Goal: Information Seeking & Learning: Learn about a topic

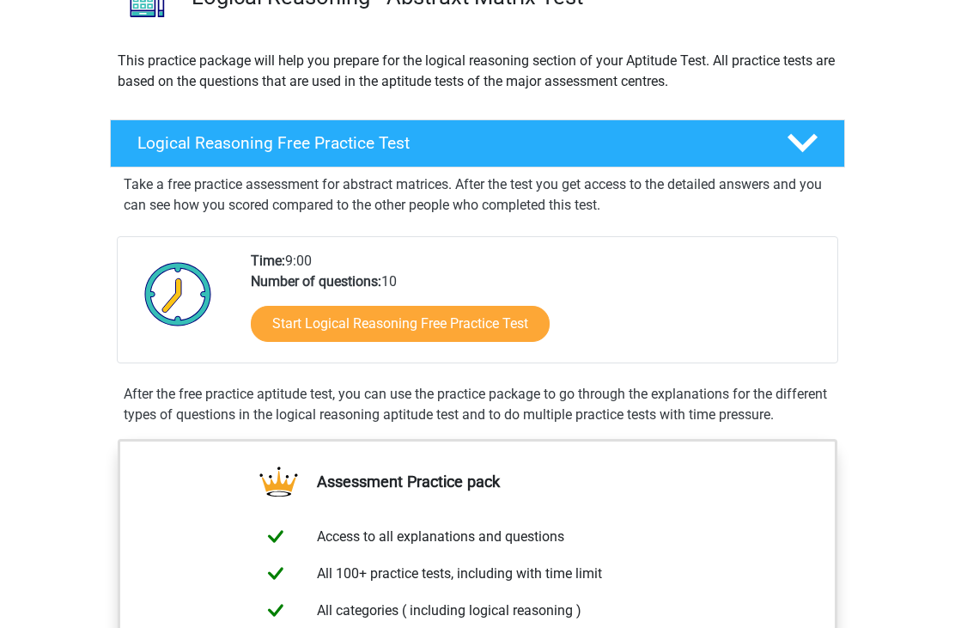
click at [301, 316] on link "Start Logical Reasoning Free Practice Test" at bounding box center [400, 325] width 299 height 36
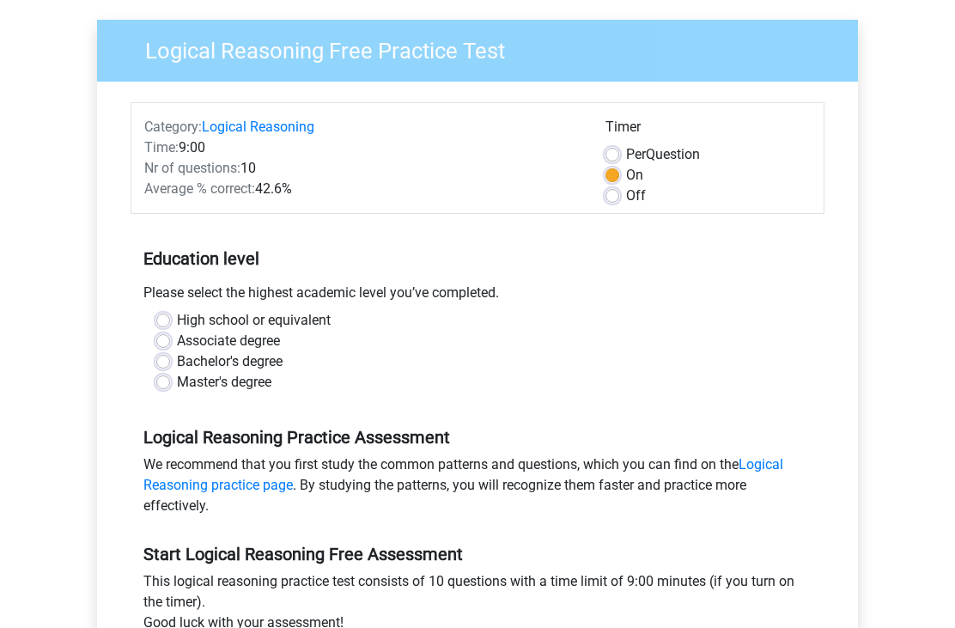
scroll to position [122, 0]
click at [177, 361] on label "Bachelor's degree" at bounding box center [230, 360] width 106 height 21
click at [169, 361] on input "Bachelor's degree" at bounding box center [163, 358] width 14 height 17
radio input "true"
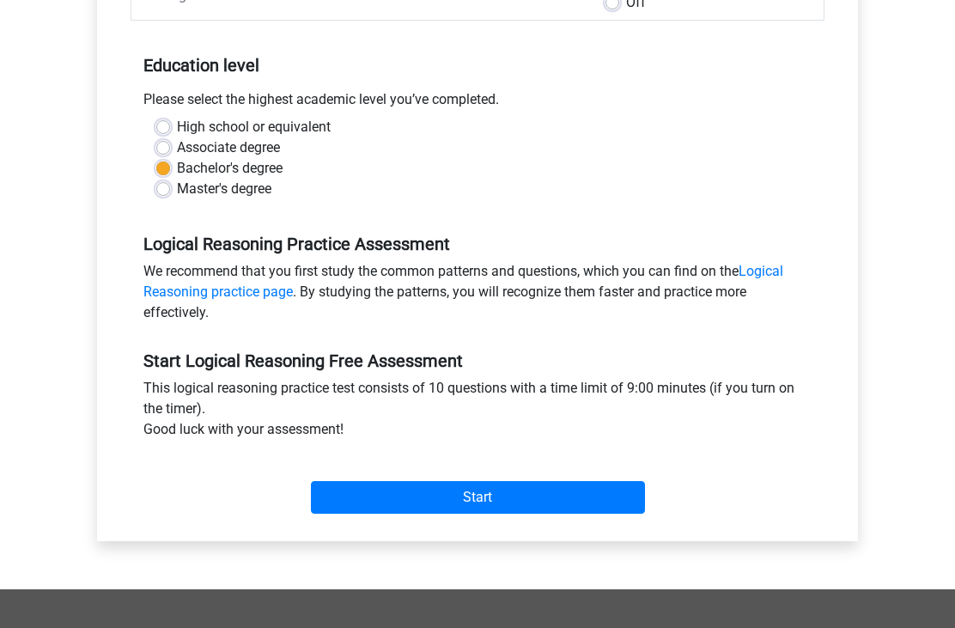
scroll to position [310, 0]
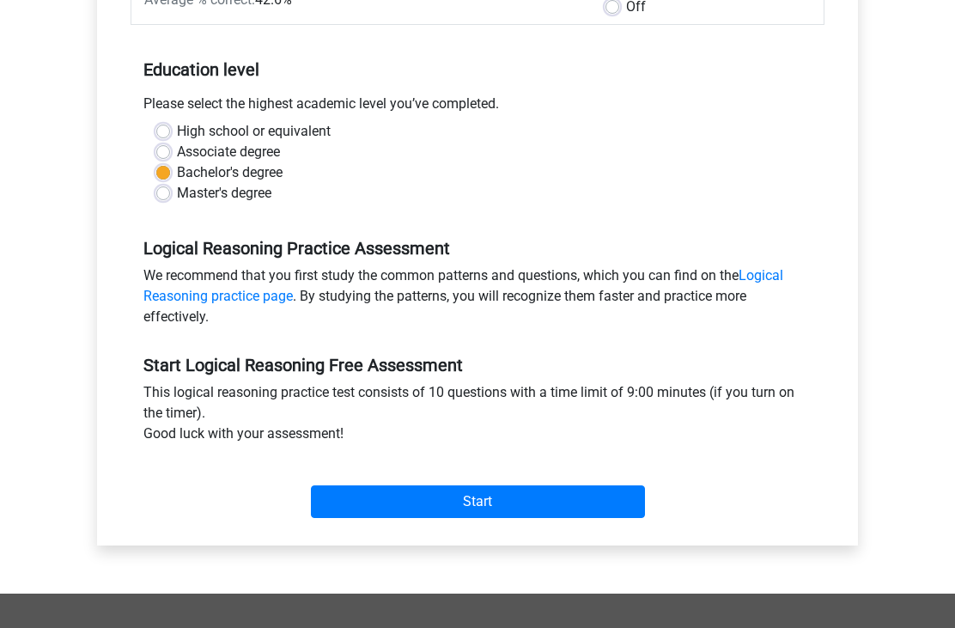
click at [370, 505] on input "Start" at bounding box center [478, 501] width 334 height 33
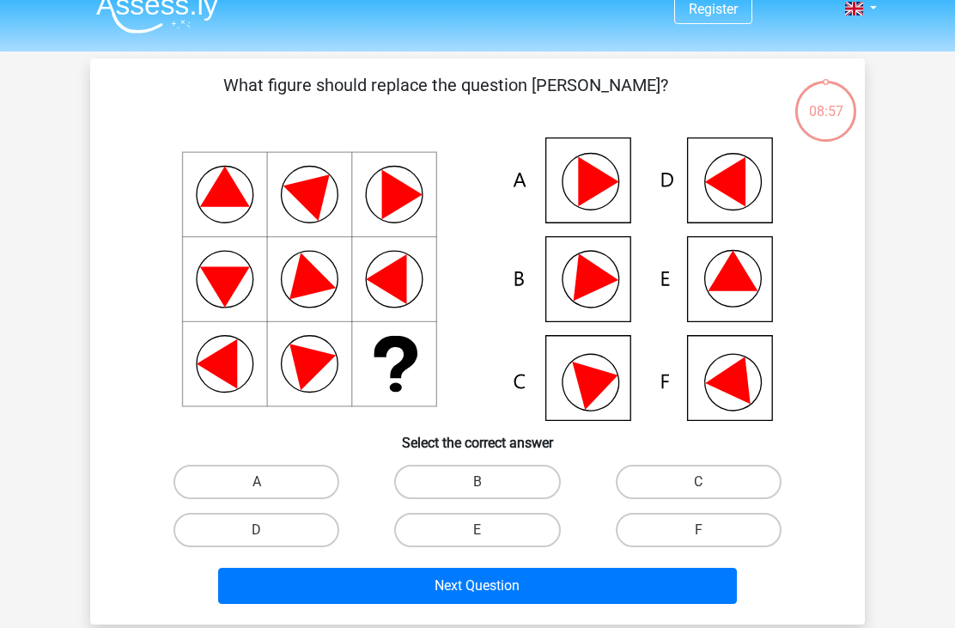
scroll to position [22, 0]
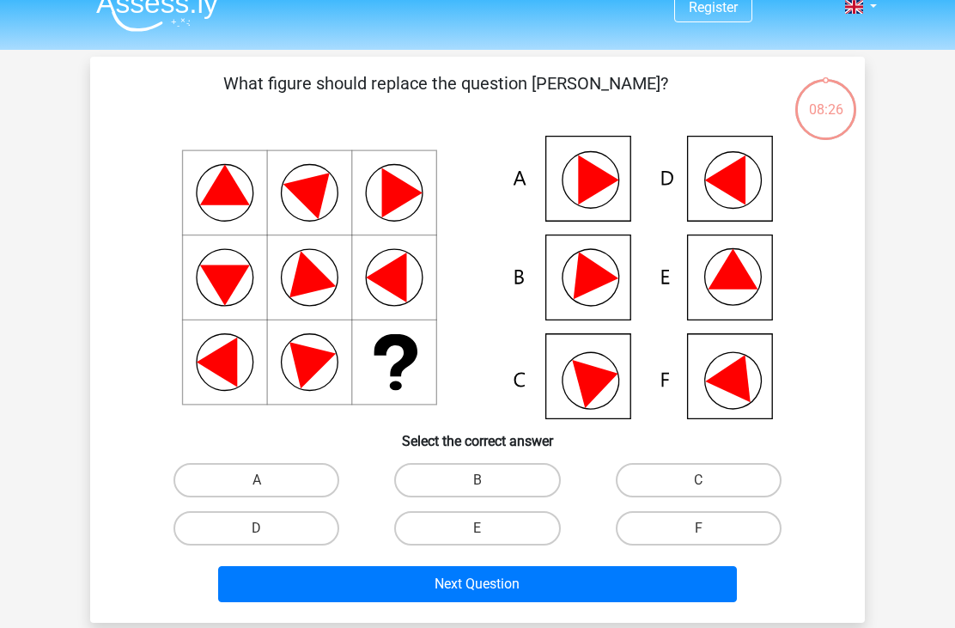
click at [718, 186] on icon at bounding box center [725, 180] width 40 height 50
click at [273, 527] on label "D" at bounding box center [256, 528] width 166 height 34
click at [268, 528] on input "D" at bounding box center [262, 533] width 11 height 11
radio input "true"
click at [667, 544] on label "F" at bounding box center [699, 528] width 166 height 34
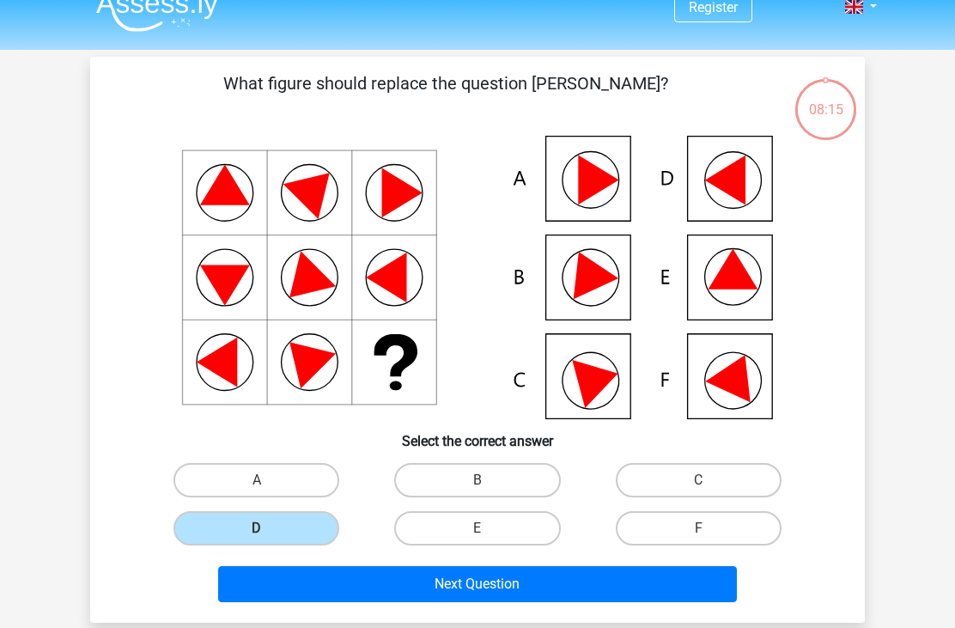
click at [698, 539] on input "F" at bounding box center [703, 533] width 11 height 11
radio input "true"
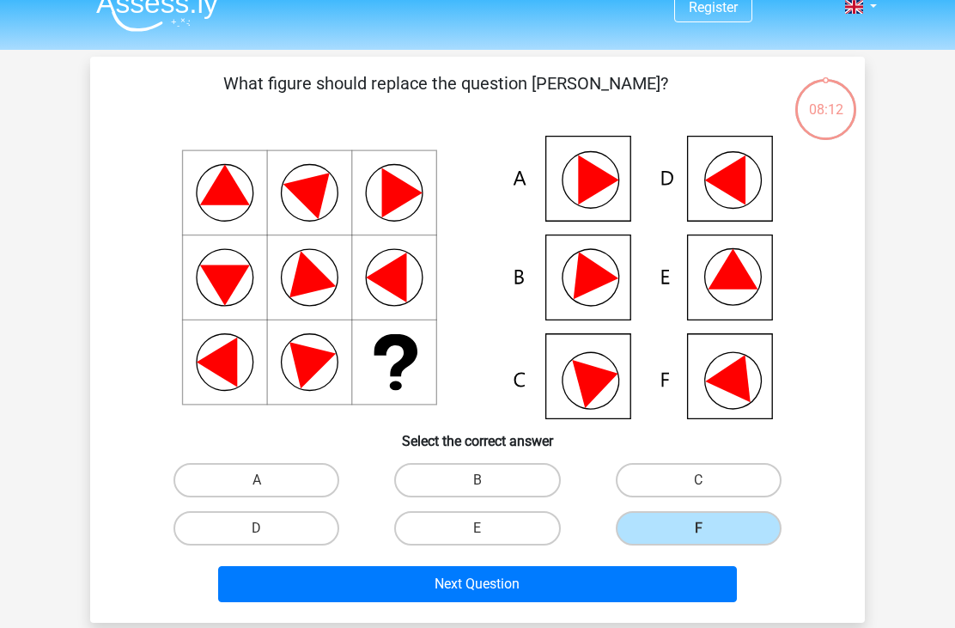
click at [564, 580] on button "Next Question" at bounding box center [477, 584] width 519 height 36
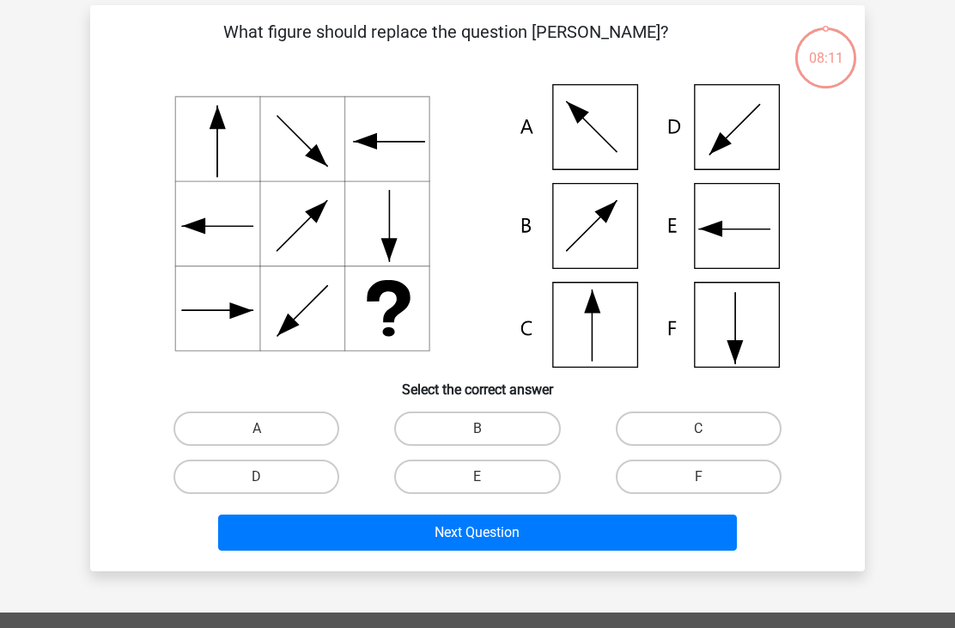
scroll to position [79, 0]
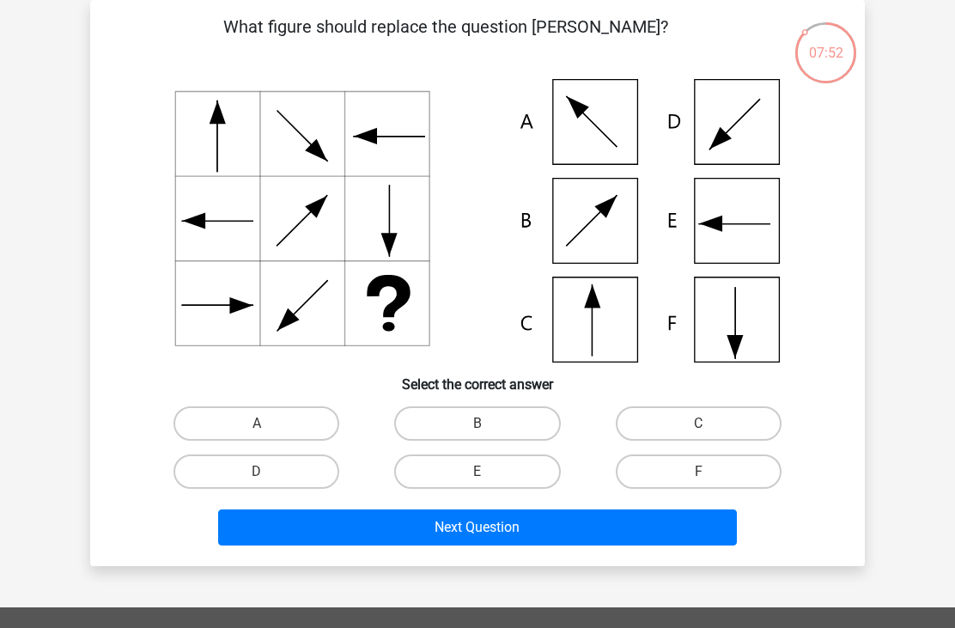
click at [666, 409] on label "C" at bounding box center [699, 423] width 166 height 34
click at [698, 423] on input "C" at bounding box center [703, 428] width 11 height 11
radio input "true"
click at [523, 525] on button "Next Question" at bounding box center [477, 527] width 519 height 36
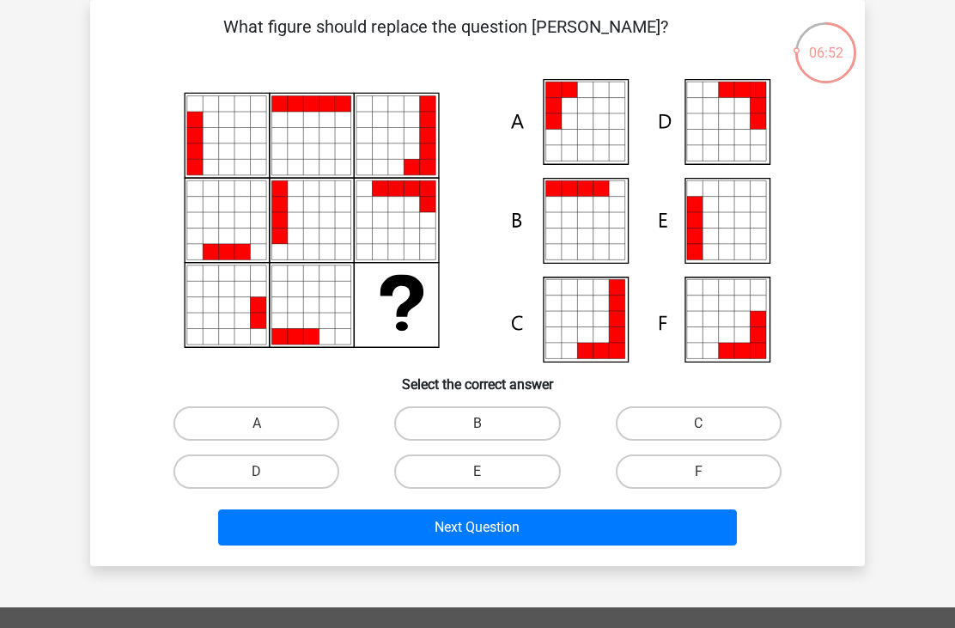
click at [728, 236] on icon at bounding box center [726, 235] width 15 height 15
click at [451, 457] on label "E" at bounding box center [477, 471] width 166 height 34
click at [477, 471] on input "E" at bounding box center [482, 476] width 11 height 11
radio input "true"
click at [234, 410] on label "A" at bounding box center [256, 423] width 166 height 34
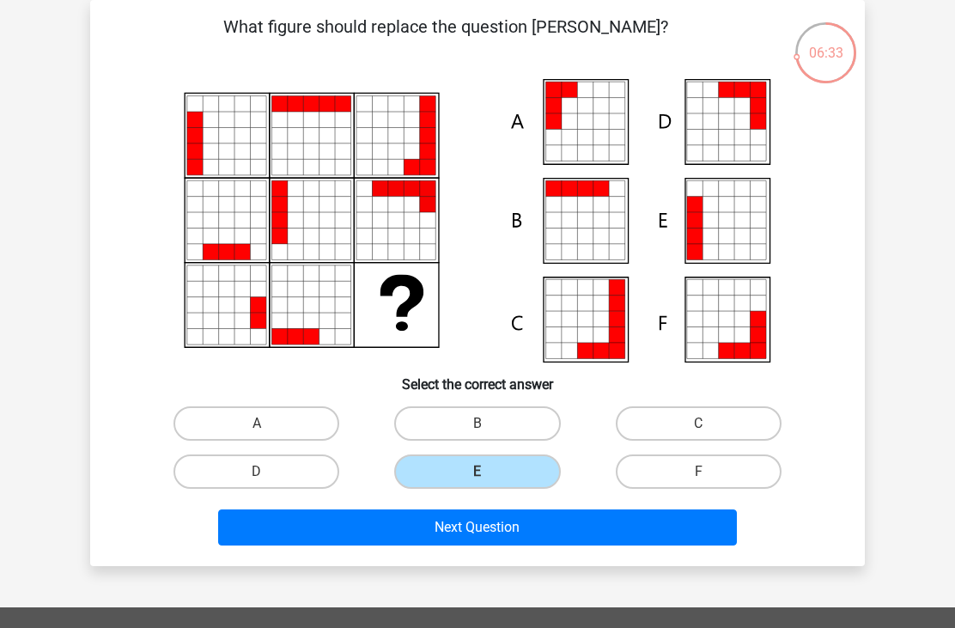
click at [257, 423] on input "A" at bounding box center [262, 428] width 11 height 11
radio input "true"
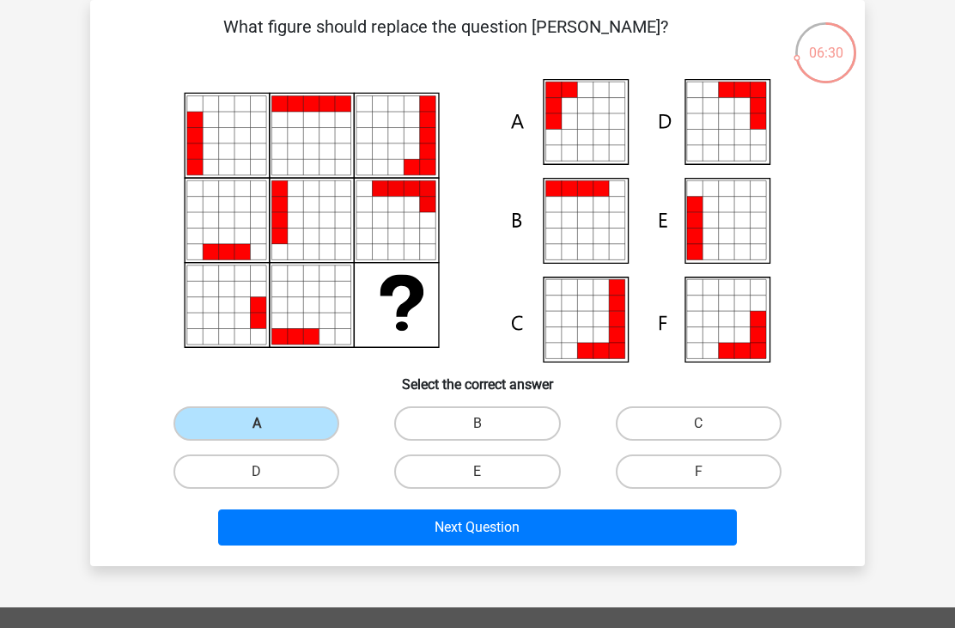
click at [307, 526] on button "Next Question" at bounding box center [477, 527] width 519 height 36
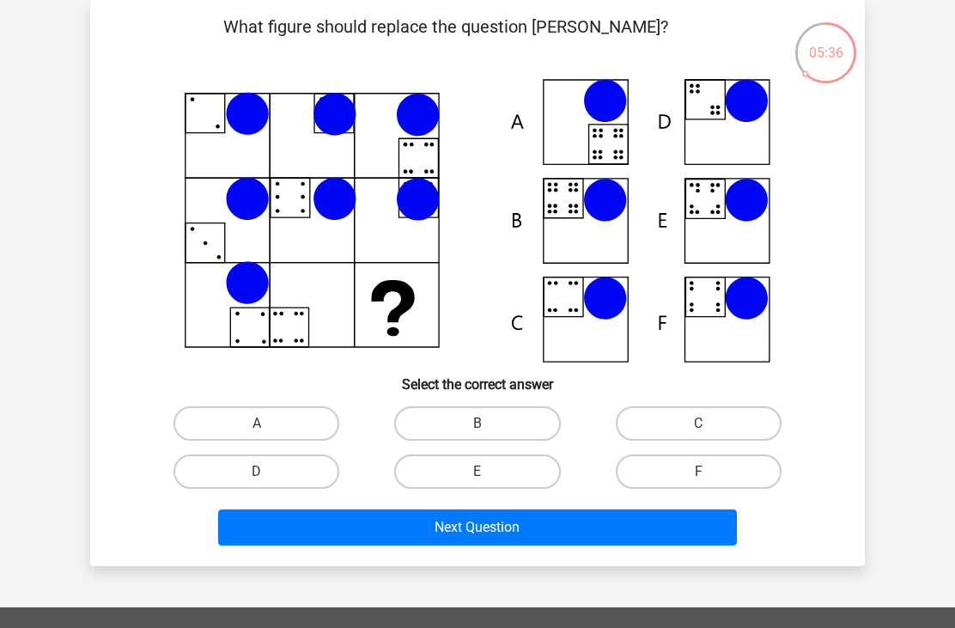
click at [452, 480] on label "E" at bounding box center [477, 471] width 166 height 34
click at [477, 480] on input "E" at bounding box center [482, 476] width 11 height 11
radio input "true"
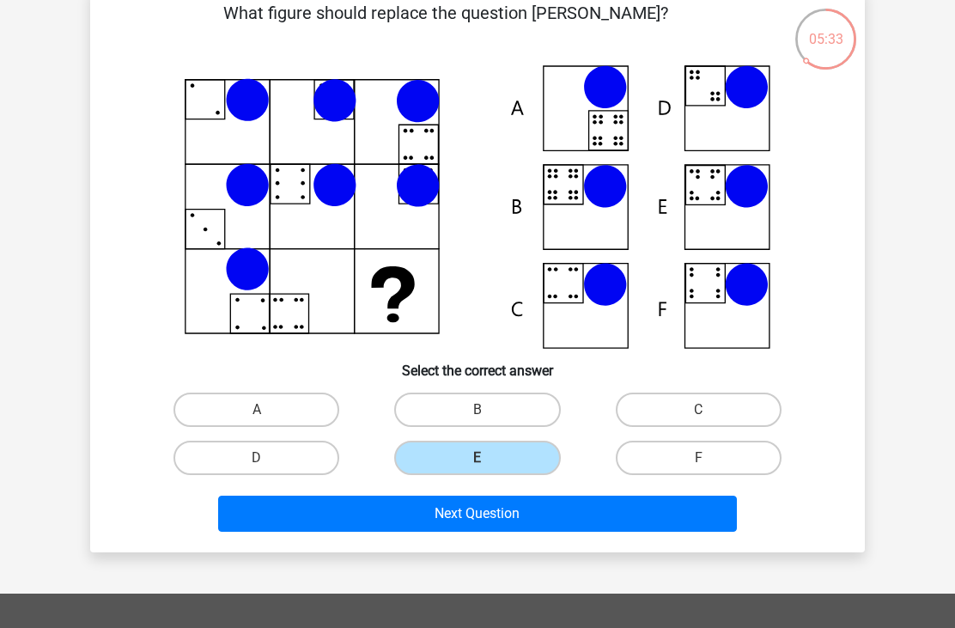
scroll to position [101, 0]
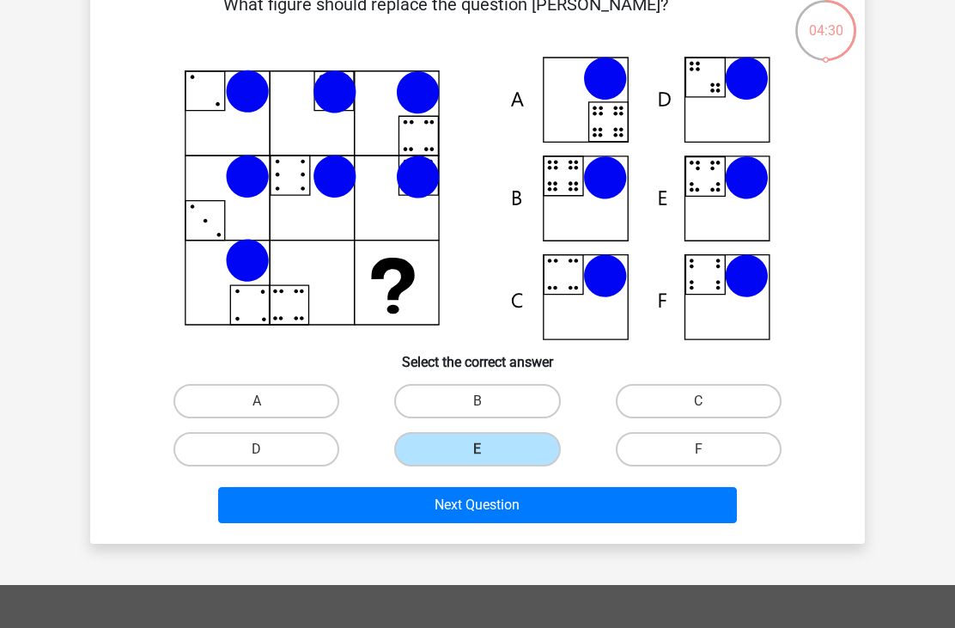
click at [258, 447] on label "D" at bounding box center [256, 449] width 166 height 34
click at [258, 449] on input "D" at bounding box center [262, 454] width 11 height 11
radio input "true"
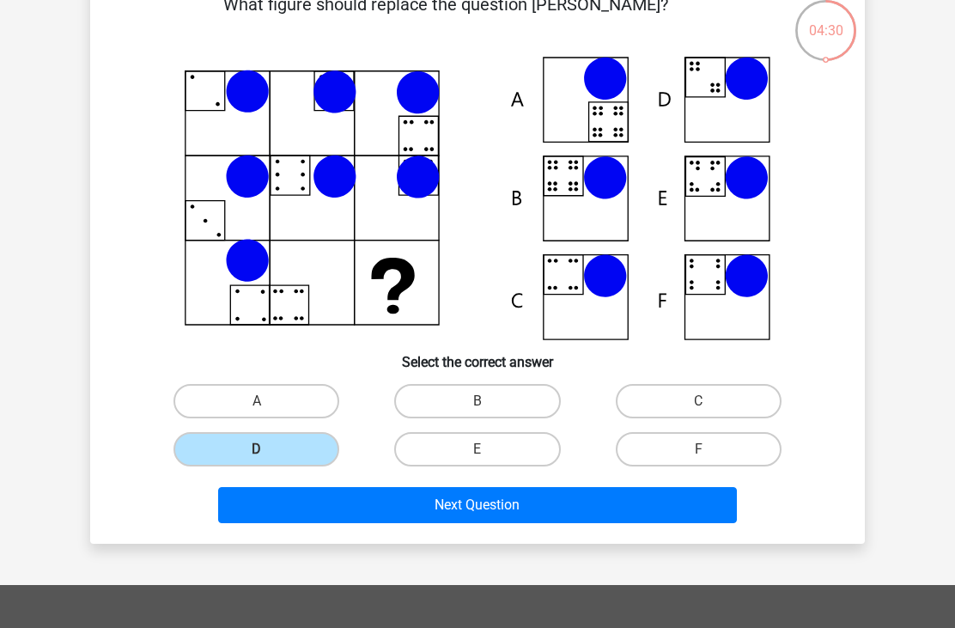
click at [319, 506] on button "Next Question" at bounding box center [477, 505] width 519 height 36
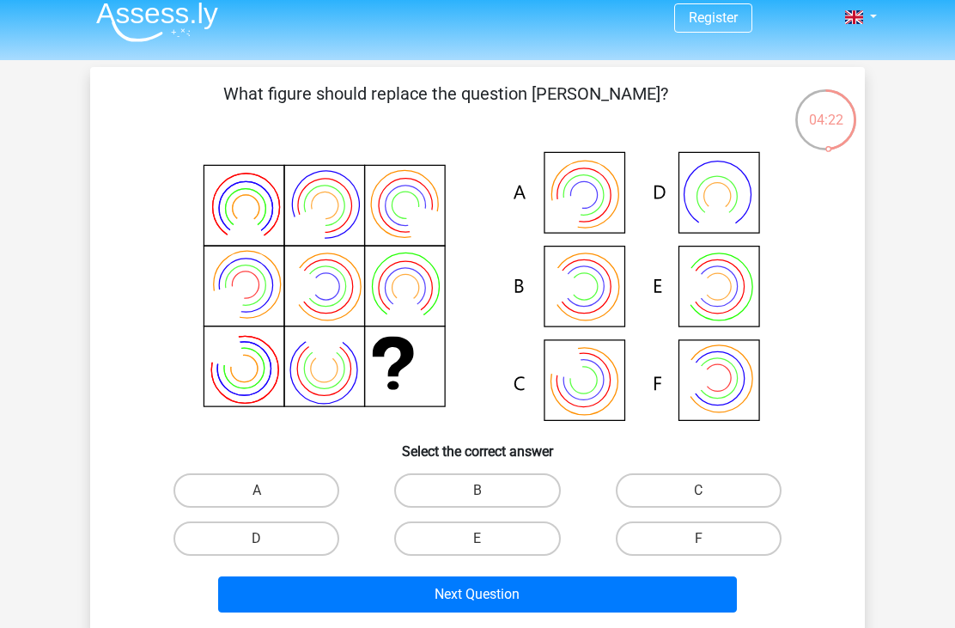
scroll to position [11, 0]
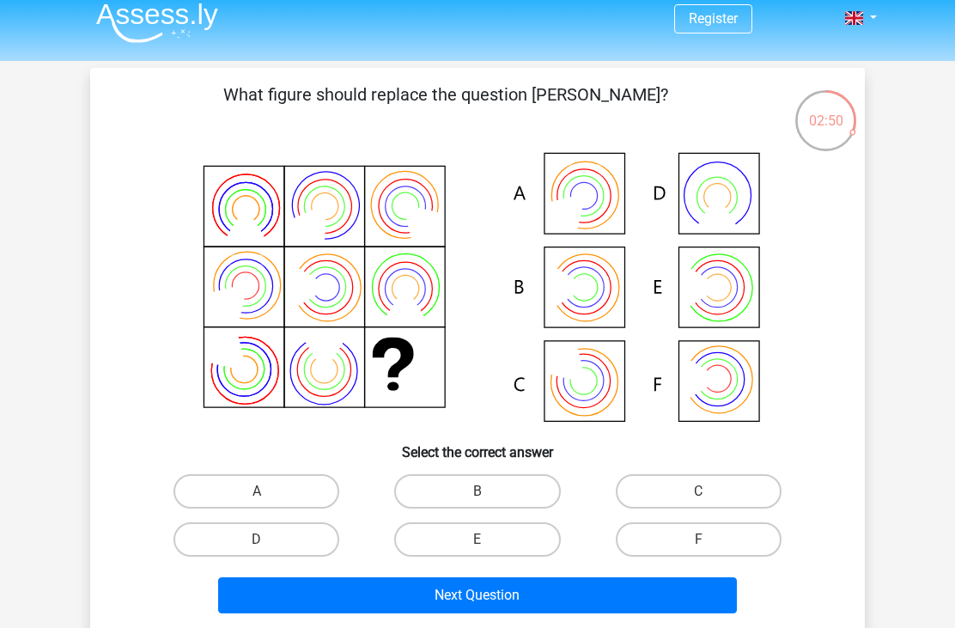
click at [440, 480] on label "B" at bounding box center [477, 491] width 166 height 34
click at [477, 491] on input "B" at bounding box center [482, 496] width 11 height 11
radio input "true"
click at [351, 588] on button "Next Question" at bounding box center [477, 595] width 519 height 36
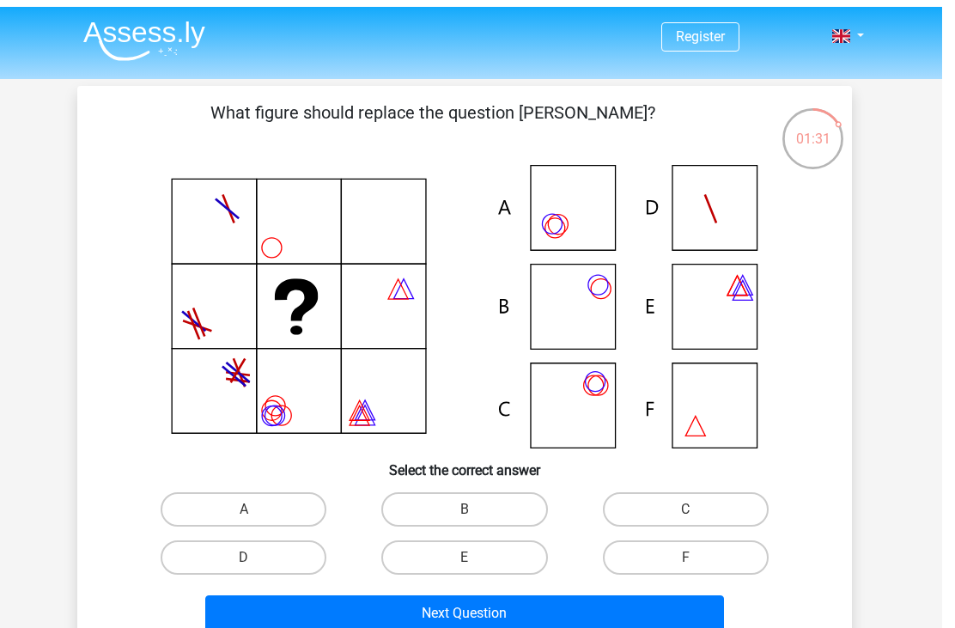
scroll to position [18, 0]
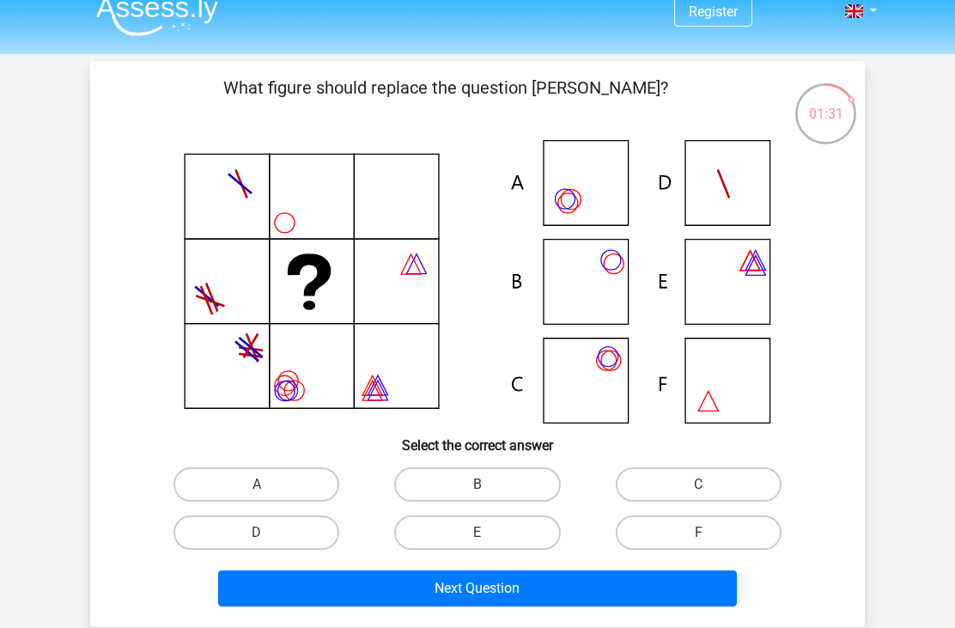
click at [659, 491] on label "C" at bounding box center [699, 484] width 166 height 34
click at [698, 491] on input "C" at bounding box center [703, 489] width 11 height 11
radio input "true"
click at [595, 595] on button "Next Question" at bounding box center [477, 588] width 519 height 36
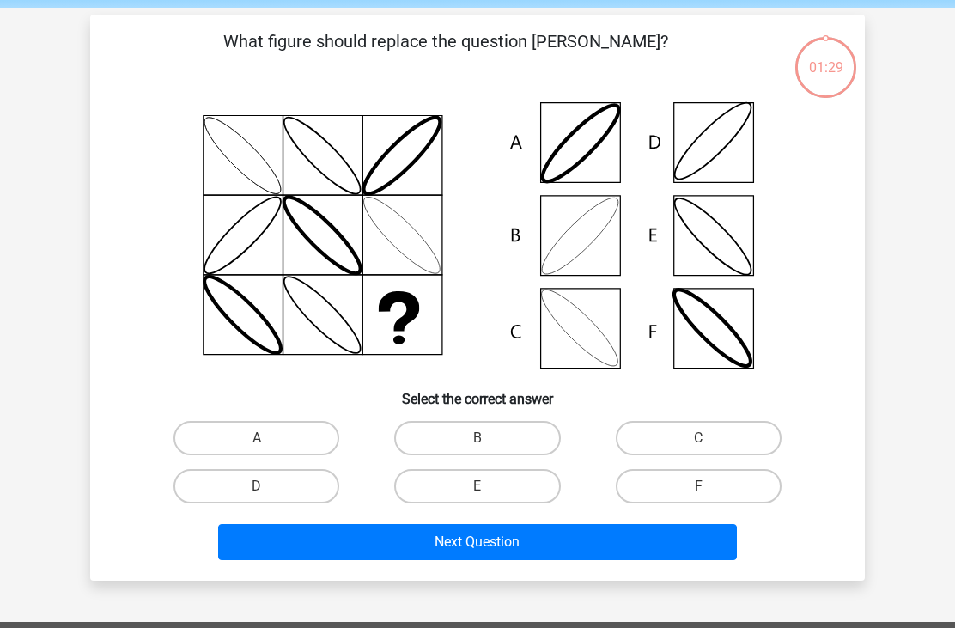
scroll to position [79, 0]
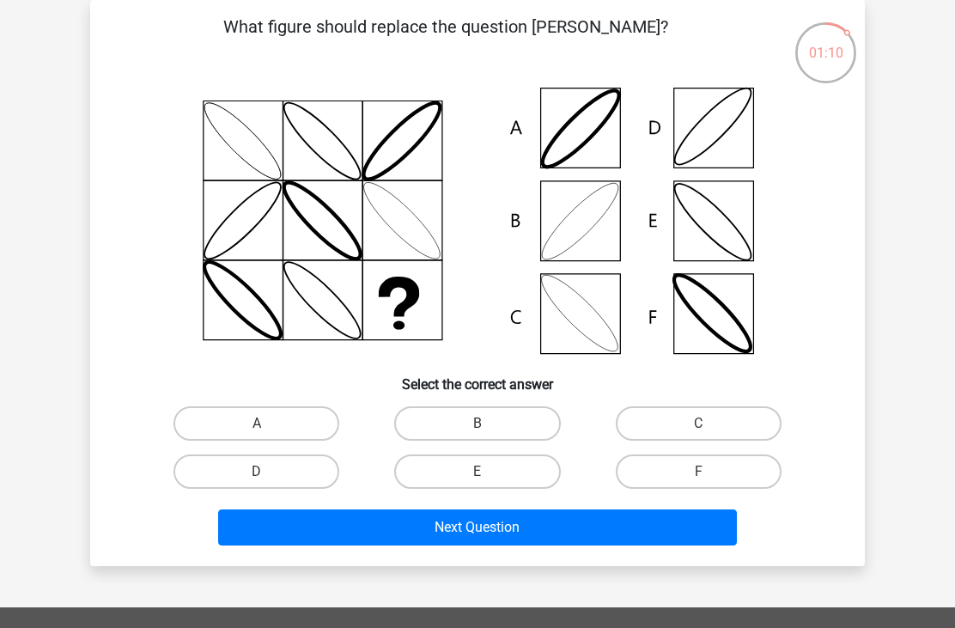
click at [451, 428] on label "B" at bounding box center [477, 423] width 166 height 34
click at [477, 428] on input "B" at bounding box center [482, 428] width 11 height 11
radio input "true"
click at [431, 526] on button "Next Question" at bounding box center [477, 527] width 519 height 36
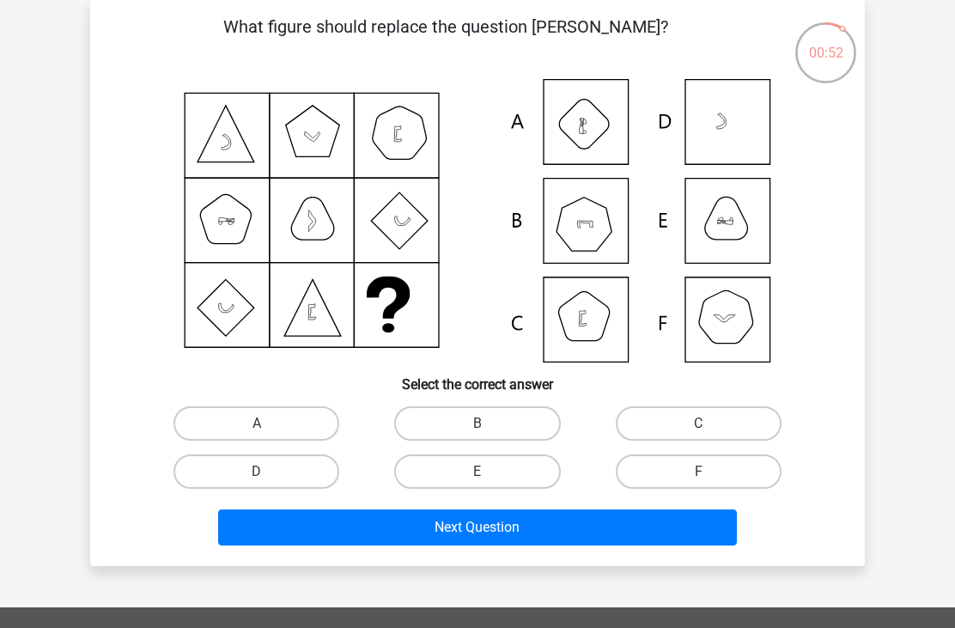
click at [442, 422] on label "B" at bounding box center [477, 423] width 166 height 34
click at [477, 423] on input "B" at bounding box center [482, 428] width 11 height 11
radio input "true"
click at [419, 531] on button "Next Question" at bounding box center [477, 527] width 519 height 36
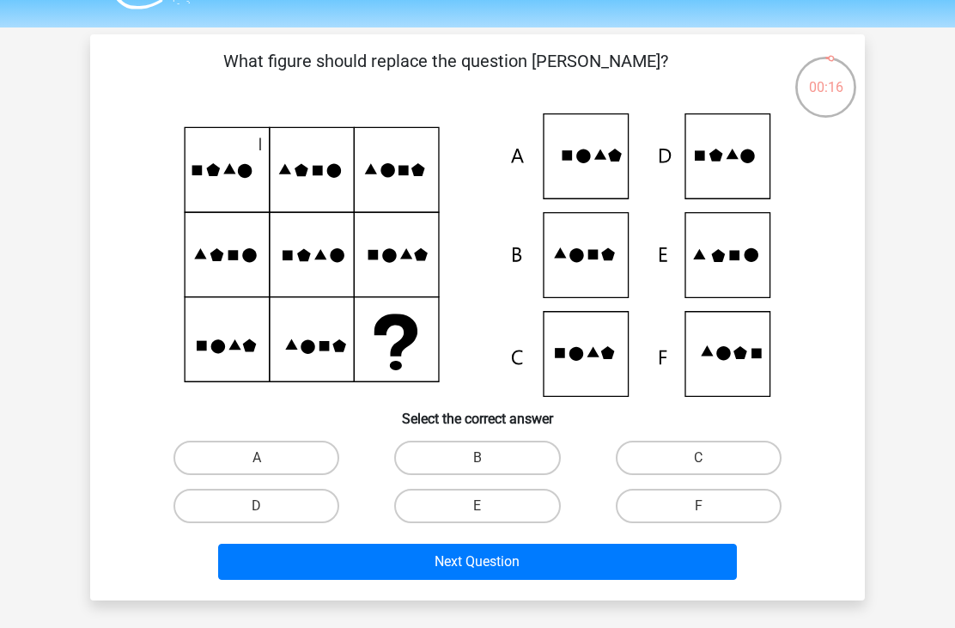
scroll to position [34, 0]
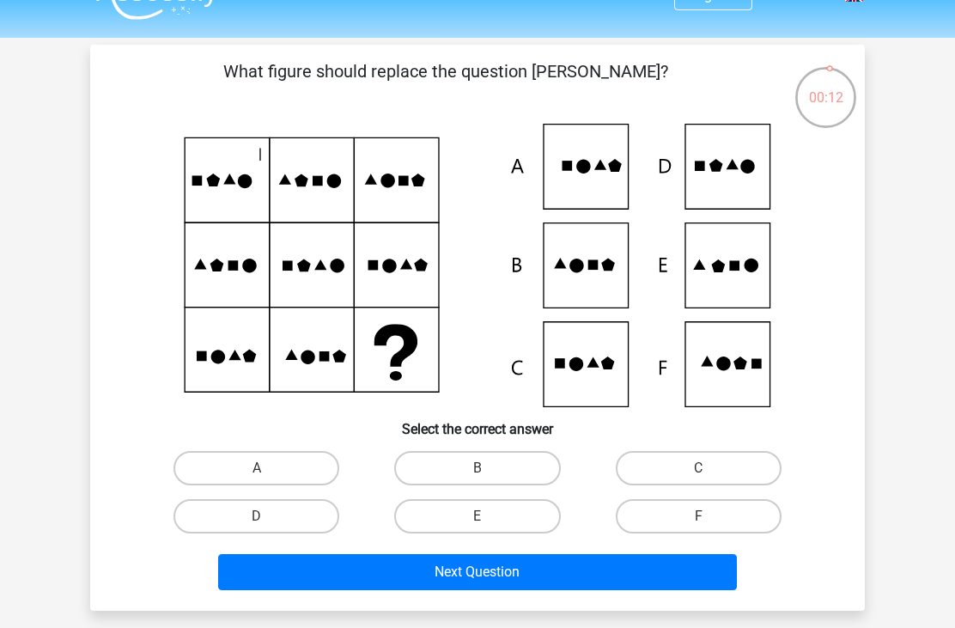
click at [225, 467] on label "A" at bounding box center [256, 468] width 166 height 34
click at [257, 468] on input "A" at bounding box center [262, 473] width 11 height 11
radio input "true"
click at [302, 569] on button "Next Question" at bounding box center [477, 572] width 519 height 36
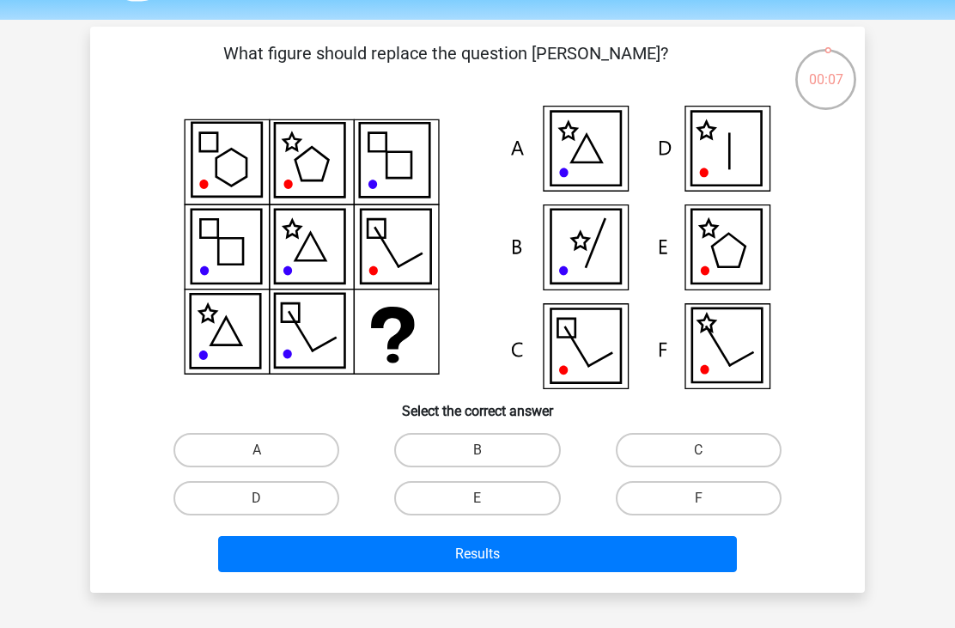
scroll to position [53, 0]
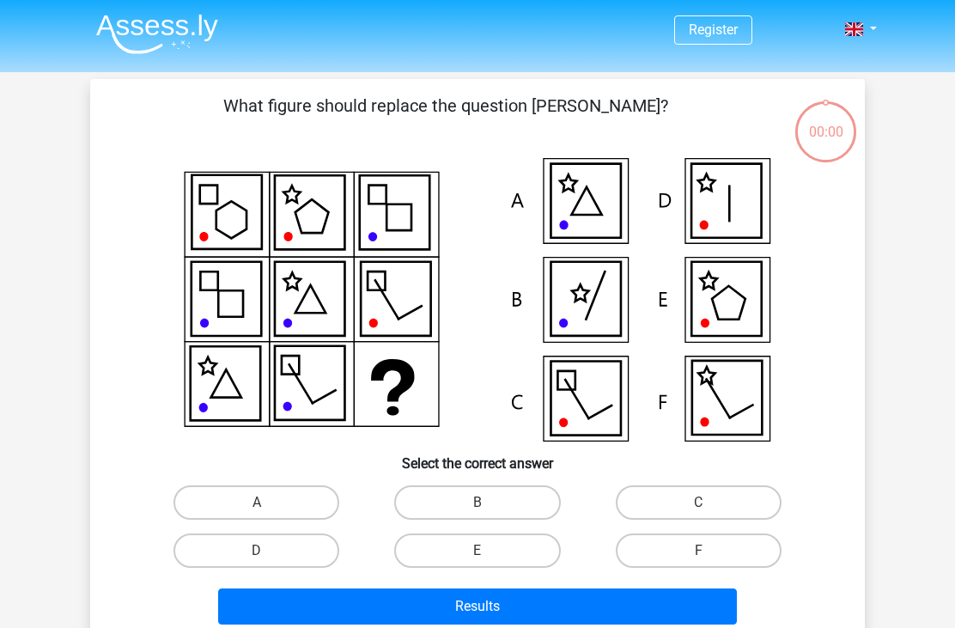
scroll to position [53, 0]
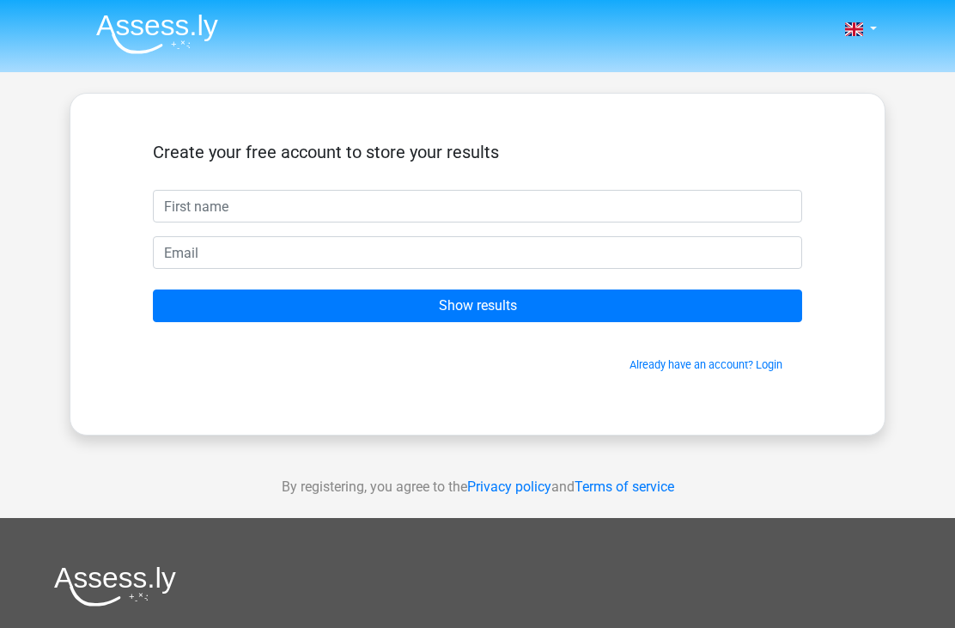
click at [184, 193] on input "text" at bounding box center [477, 206] width 649 height 33
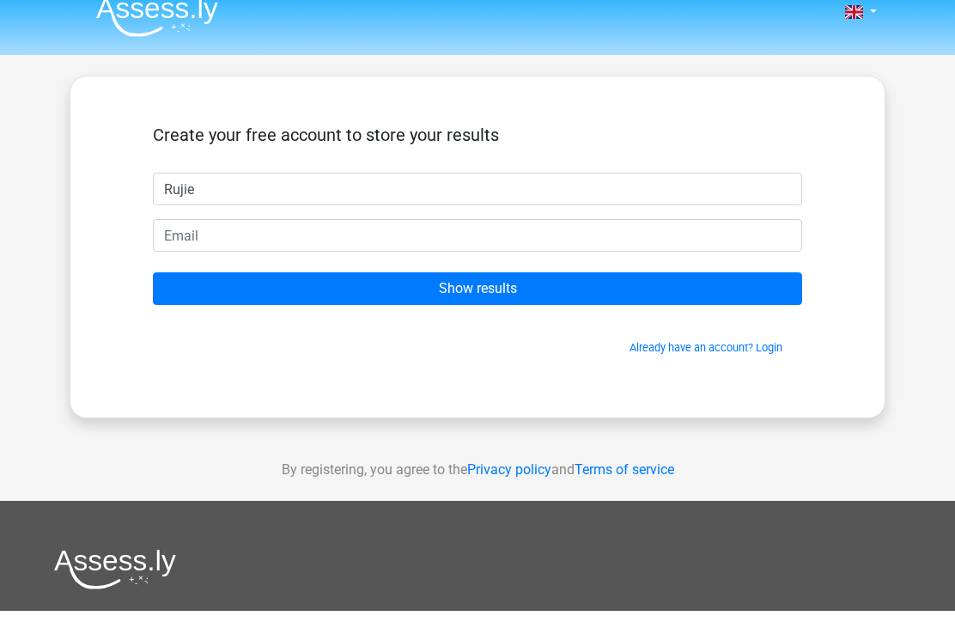
type input "Rujie"
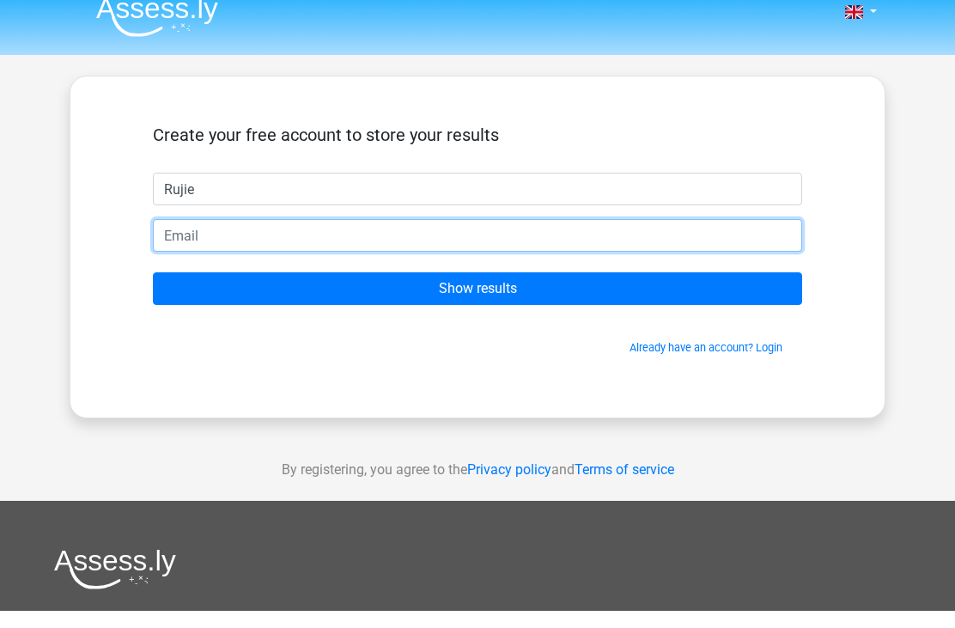
click at [173, 236] on input "email" at bounding box center [477, 252] width 649 height 33
type input "[EMAIL_ADDRESS][DOMAIN_NAME]"
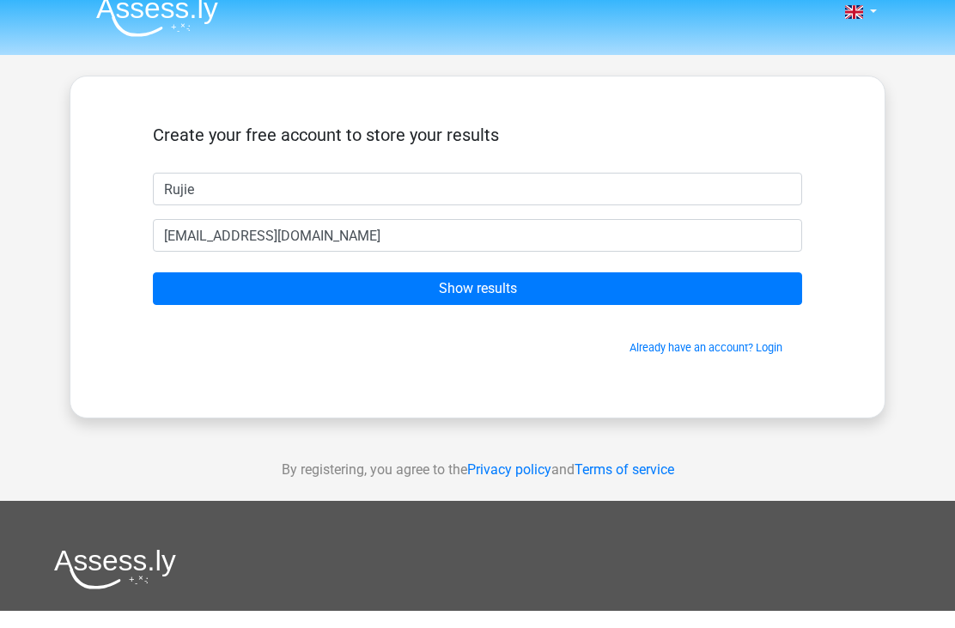
click at [744, 289] on input "Show results" at bounding box center [477, 305] width 649 height 33
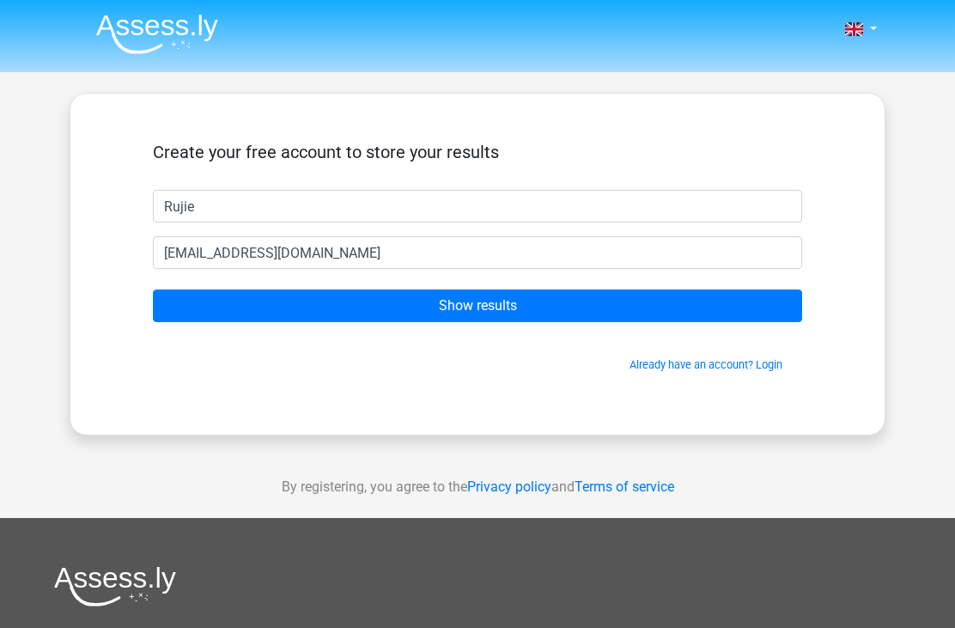
scroll to position [72, 0]
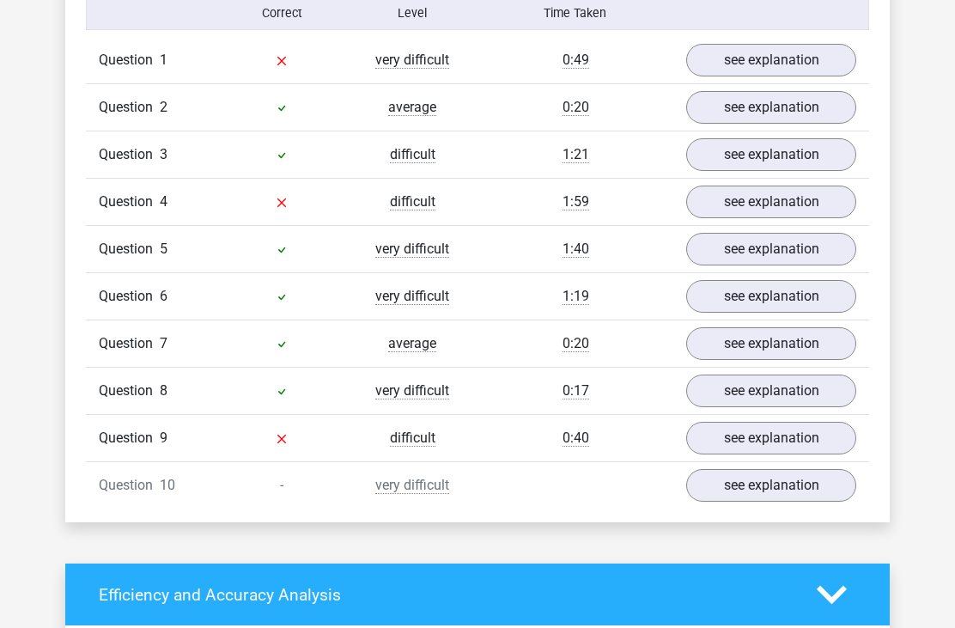
scroll to position [1368, 0]
click at [787, 490] on link "see explanation" at bounding box center [771, 485] width 170 height 33
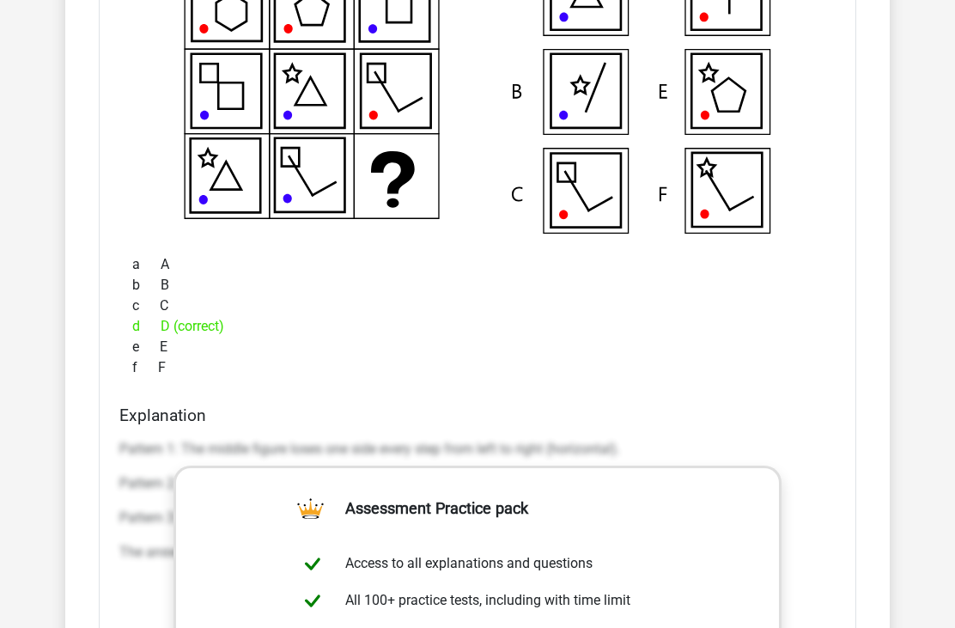
scroll to position [2037, 0]
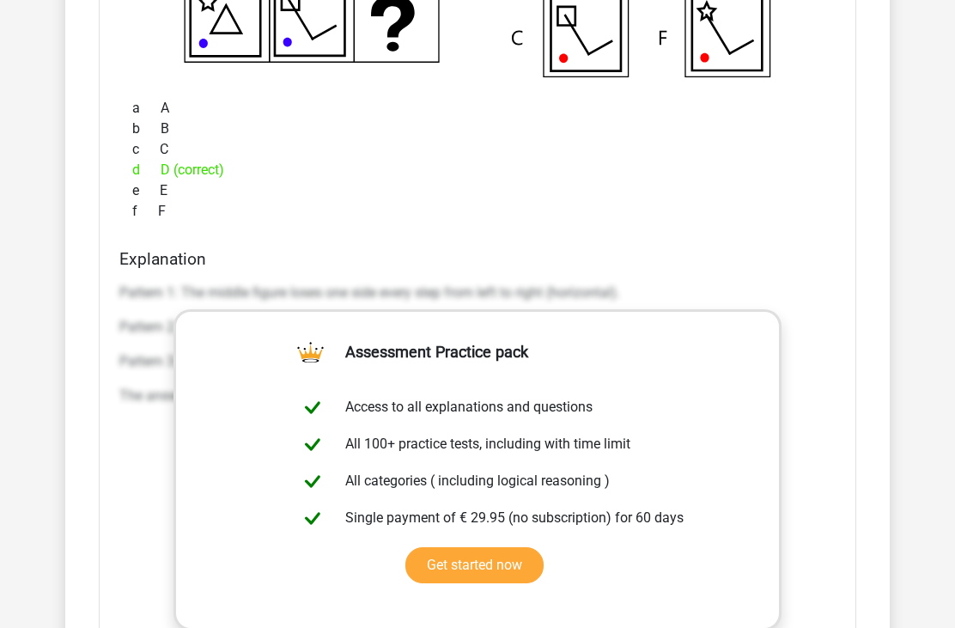
click at [830, 242] on div "What figure should replace the question [PERSON_NAME]?" at bounding box center [477, 315] width 757 height 1111
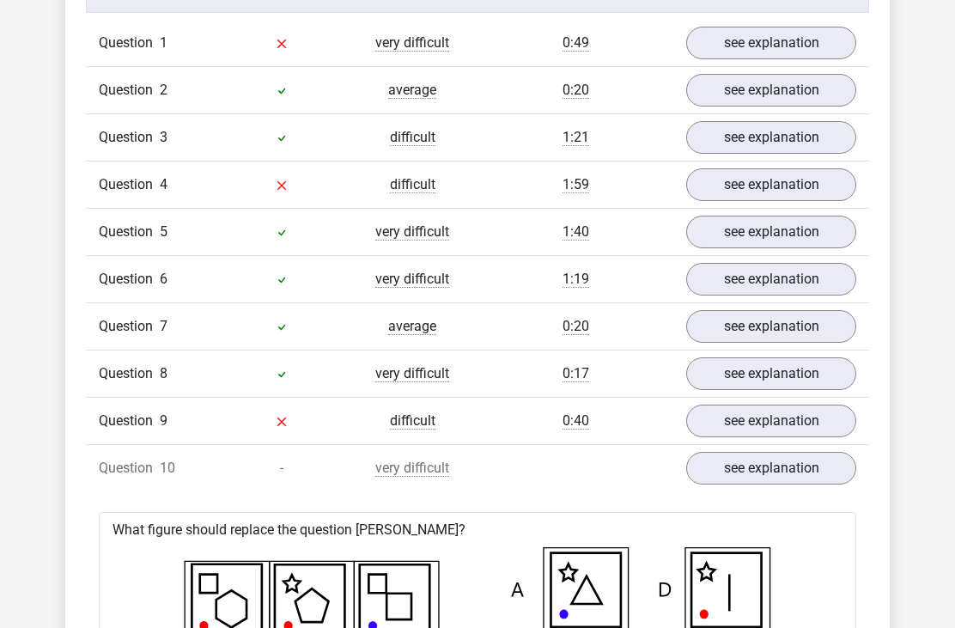
click at [825, 179] on link "see explanation" at bounding box center [771, 185] width 170 height 33
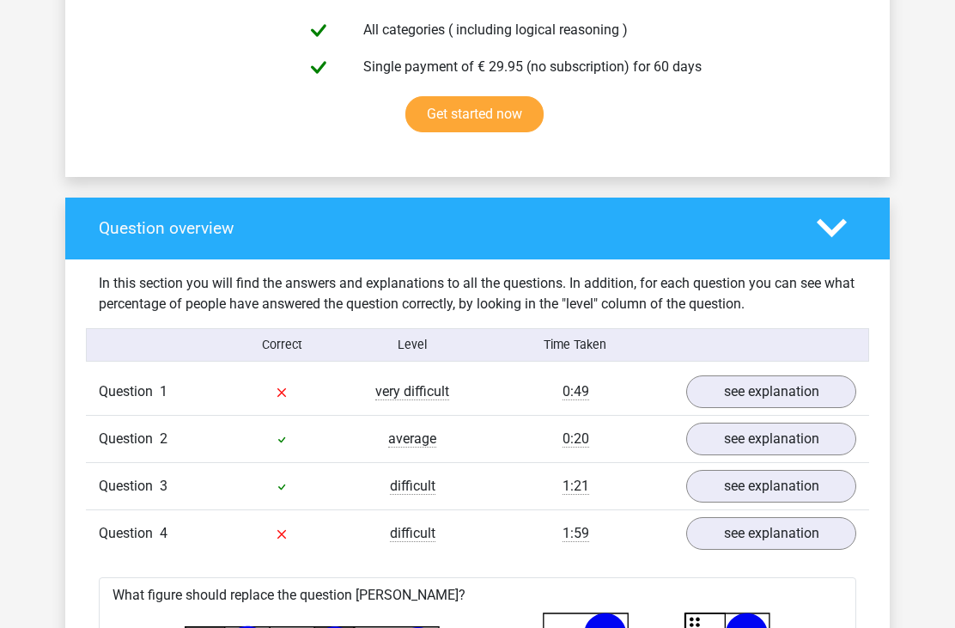
scroll to position [1089, 0]
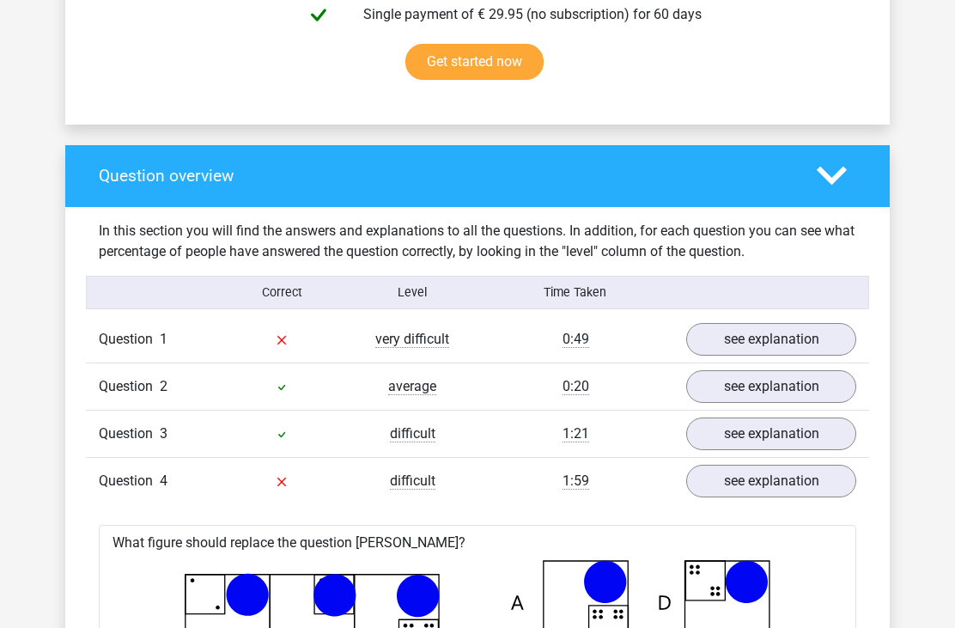
click at [823, 342] on link "see explanation" at bounding box center [771, 339] width 170 height 33
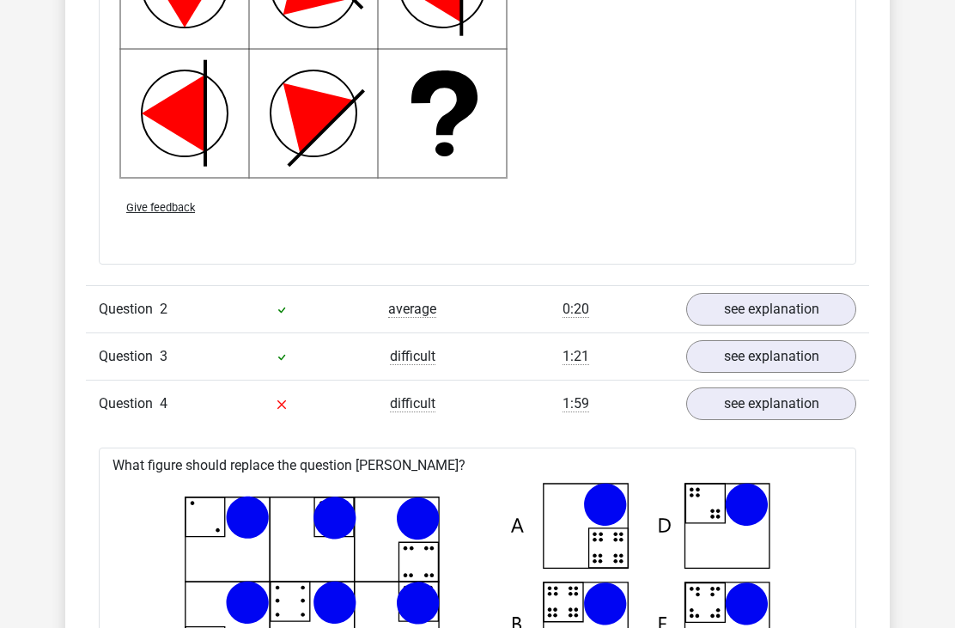
scroll to position [2260, 0]
click at [830, 400] on link "see explanation" at bounding box center [771, 403] width 170 height 33
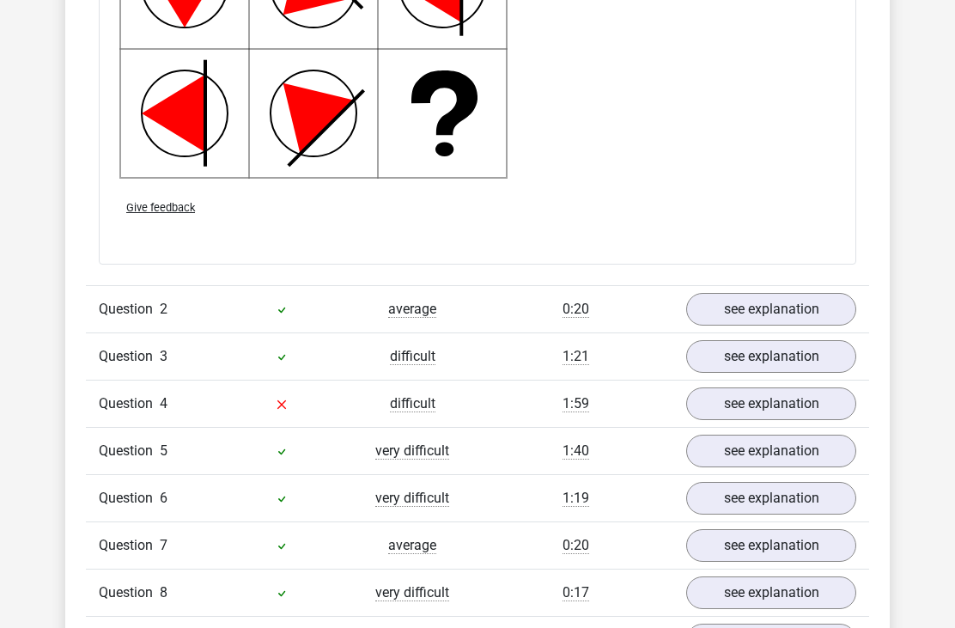
click at [835, 402] on link "see explanation" at bounding box center [771, 403] width 170 height 33
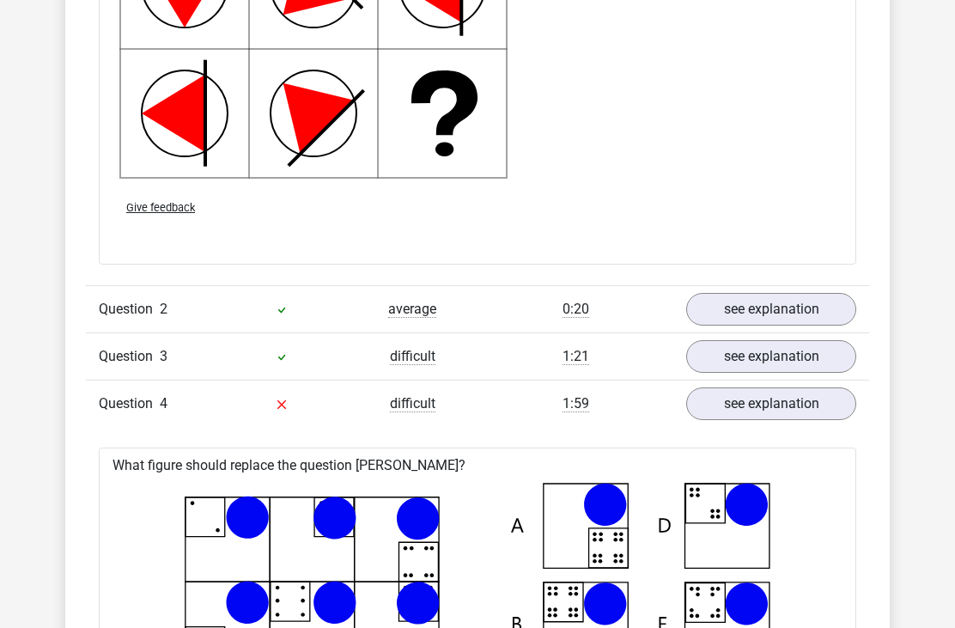
click at [833, 408] on link "see explanation" at bounding box center [771, 403] width 170 height 33
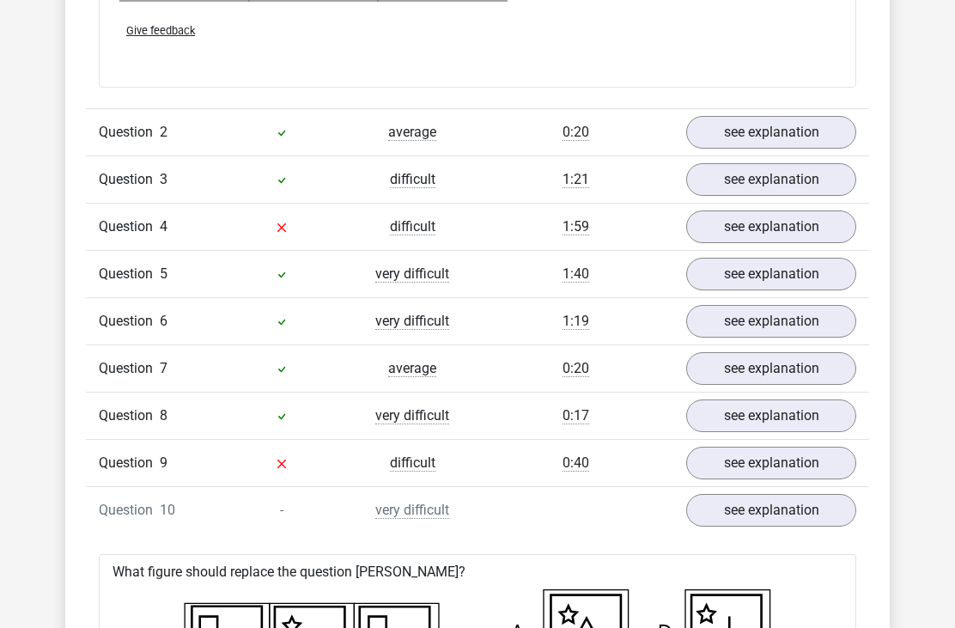
click at [839, 462] on link "see explanation" at bounding box center [771, 463] width 170 height 33
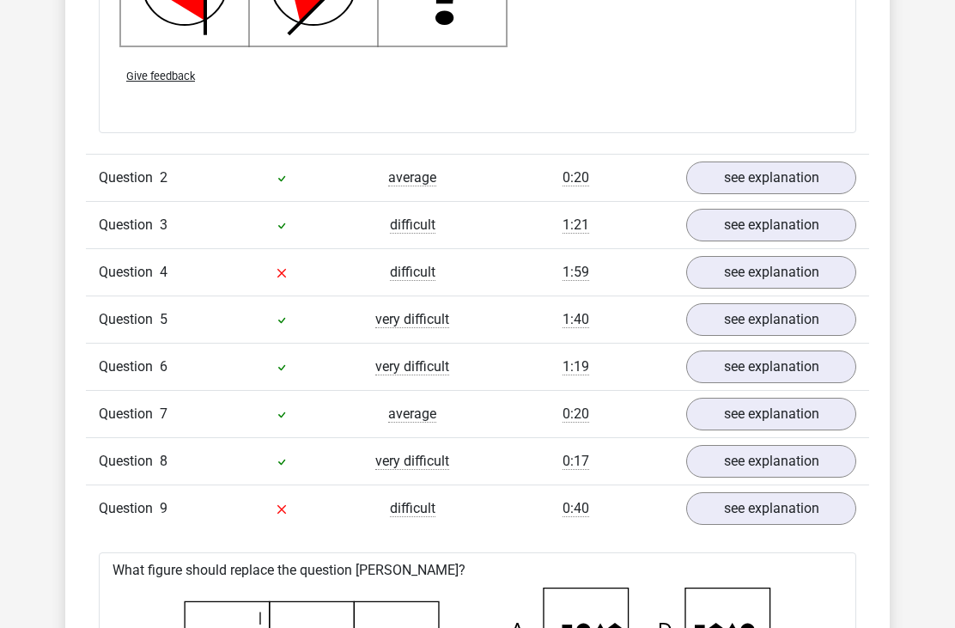
scroll to position [2391, 0]
click at [741, 523] on link "see explanation" at bounding box center [771, 508] width 170 height 33
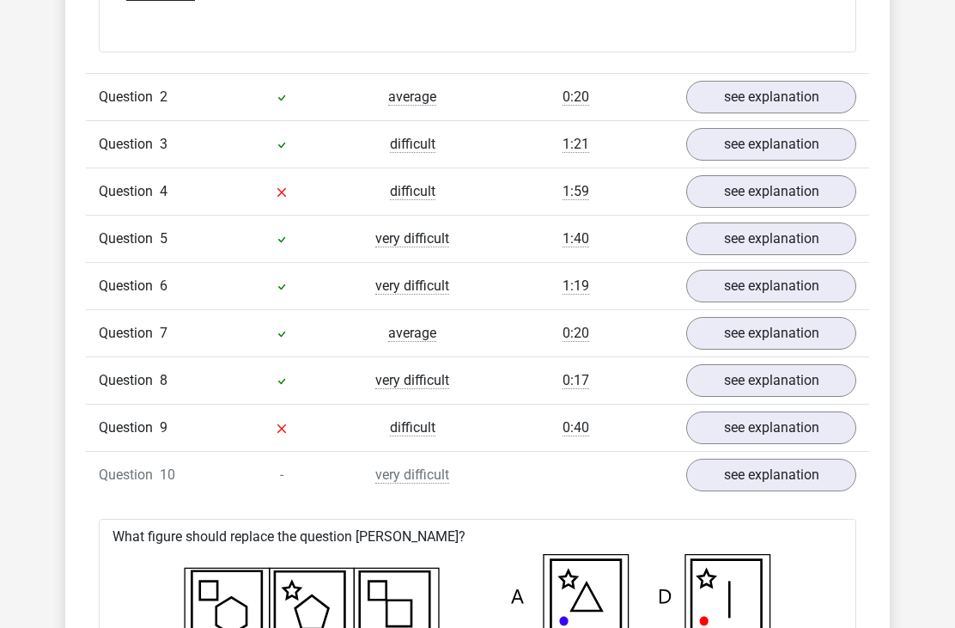
scroll to position [2472, 0]
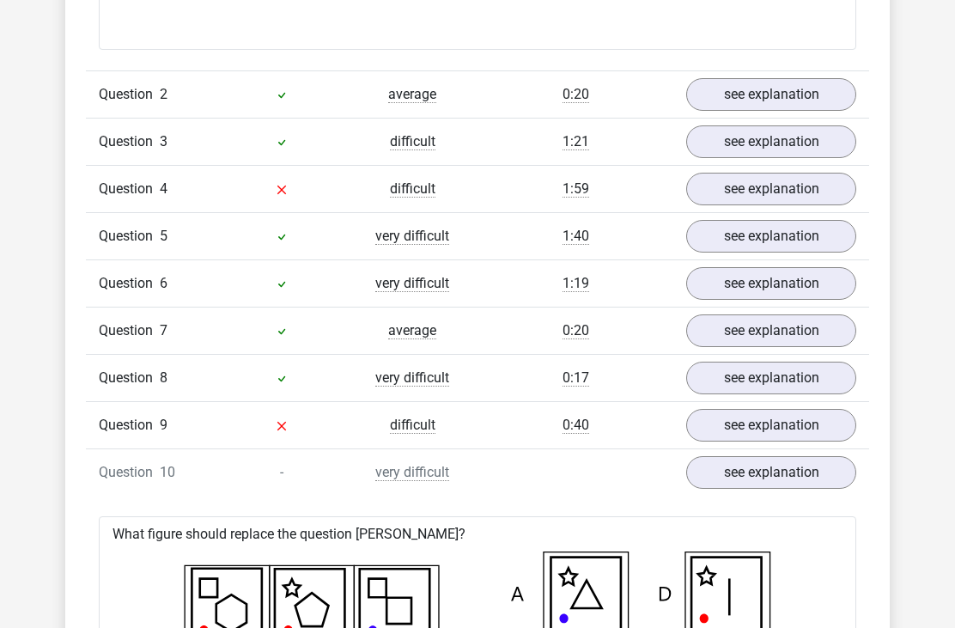
click at [842, 375] on link "see explanation" at bounding box center [771, 378] width 170 height 33
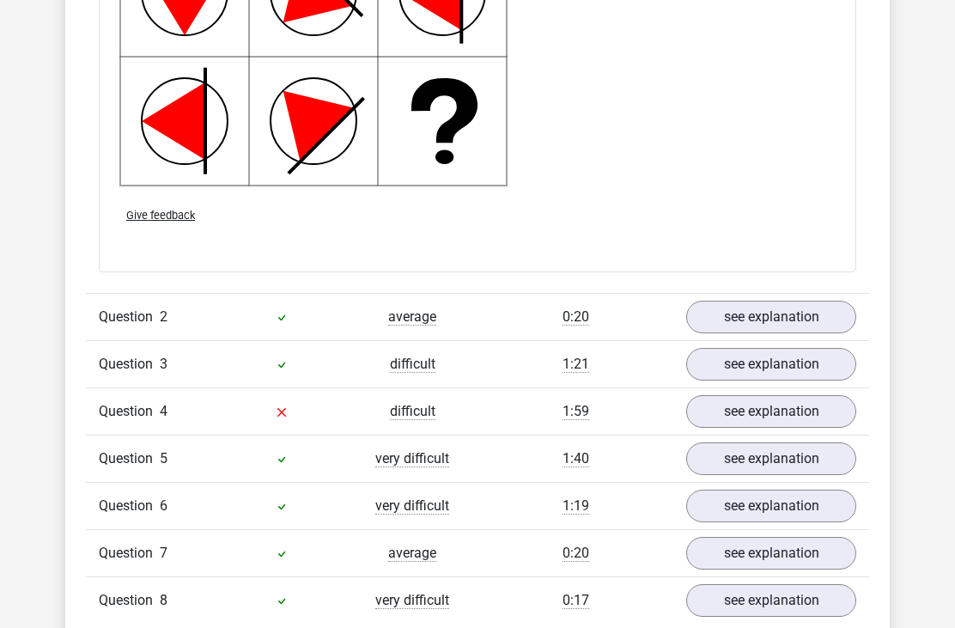
scroll to position [2245, 0]
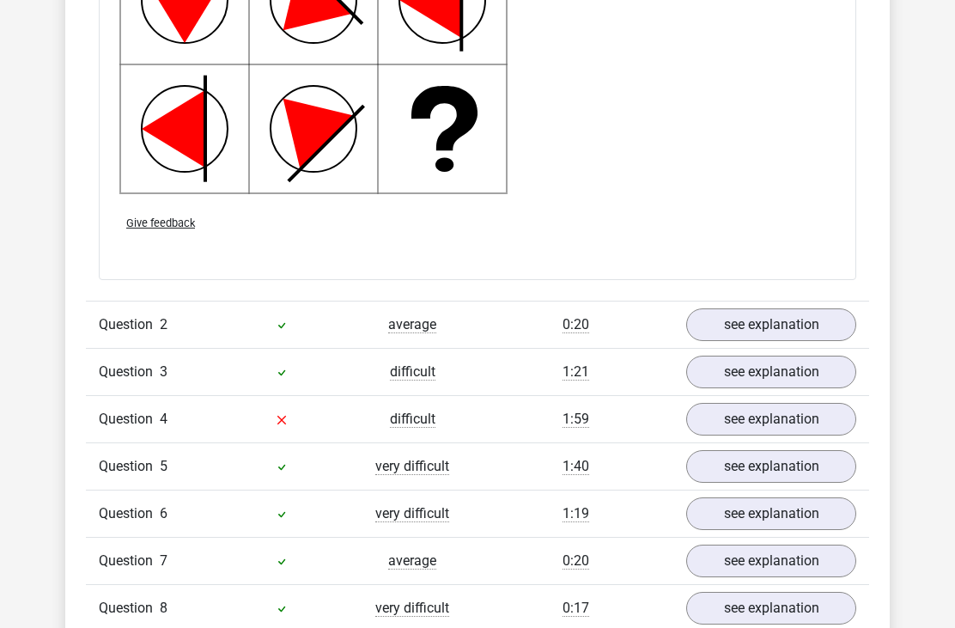
click at [824, 419] on link "see explanation" at bounding box center [771, 419] width 170 height 33
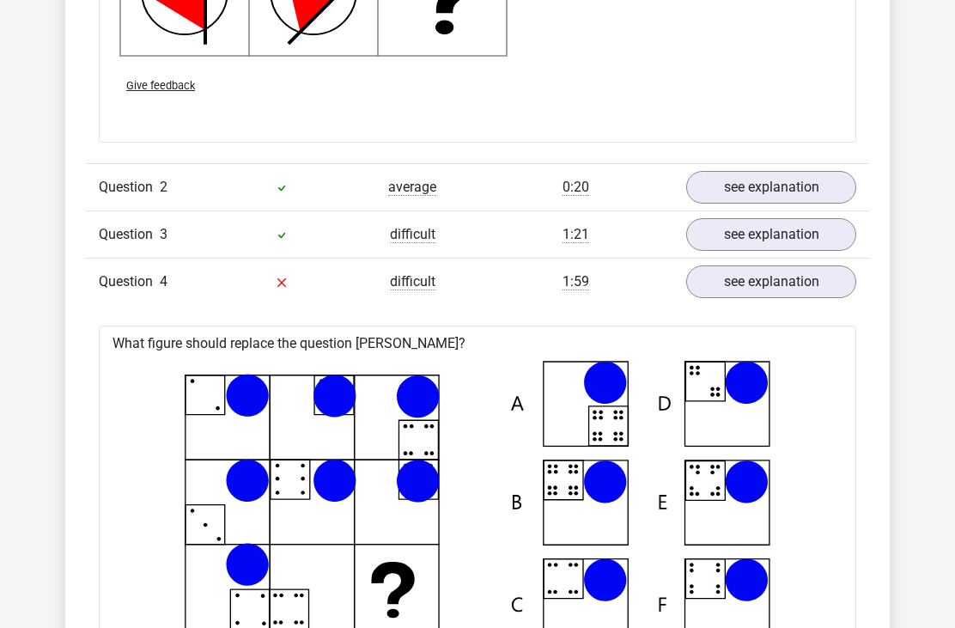
click at [842, 273] on link "see explanation" at bounding box center [771, 282] width 170 height 33
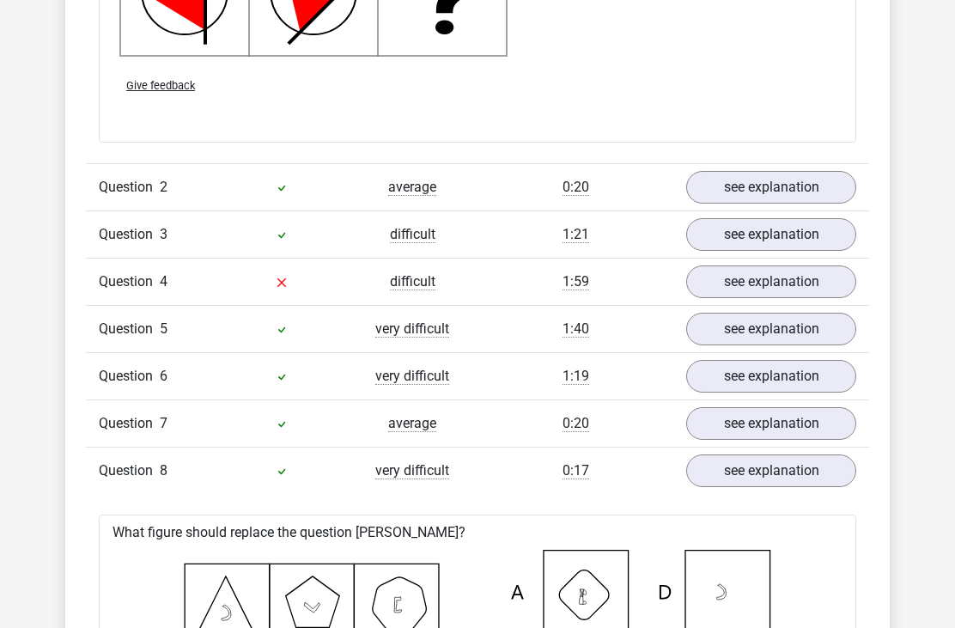
click at [838, 228] on link "see explanation" at bounding box center [771, 234] width 170 height 33
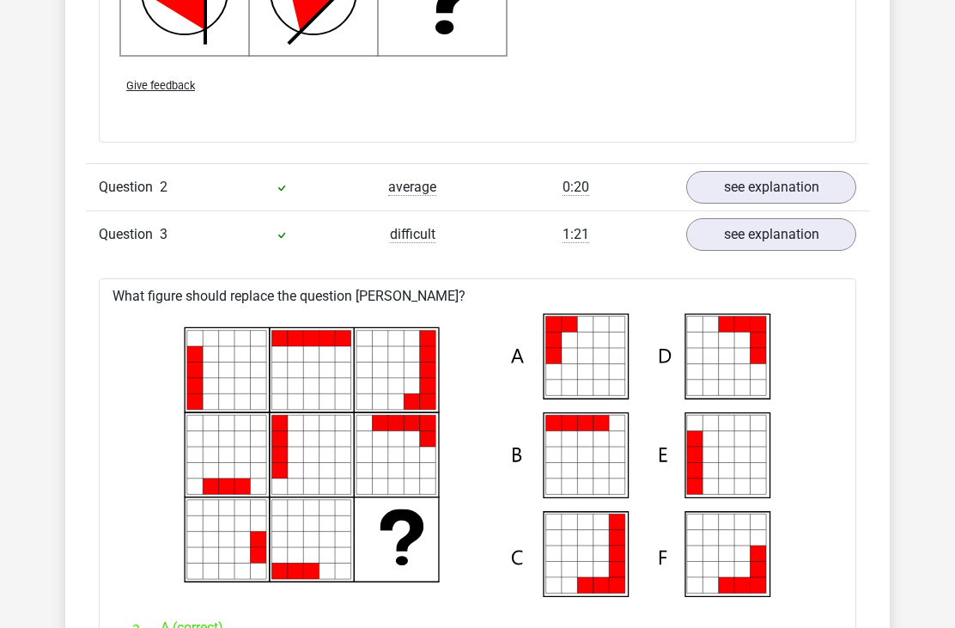
click at [841, 223] on link "see explanation" at bounding box center [771, 234] width 170 height 33
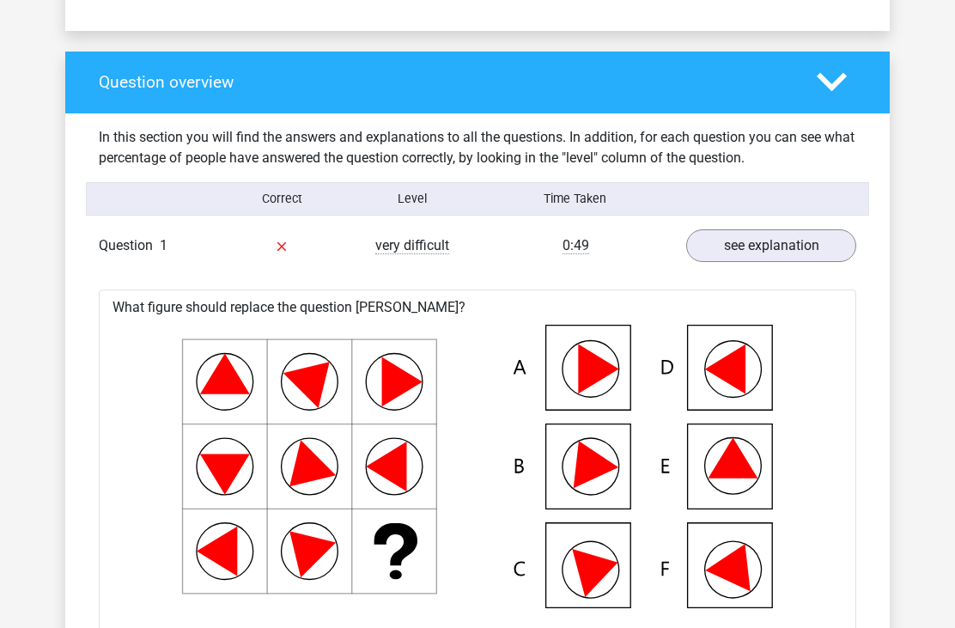
scroll to position [1152, 0]
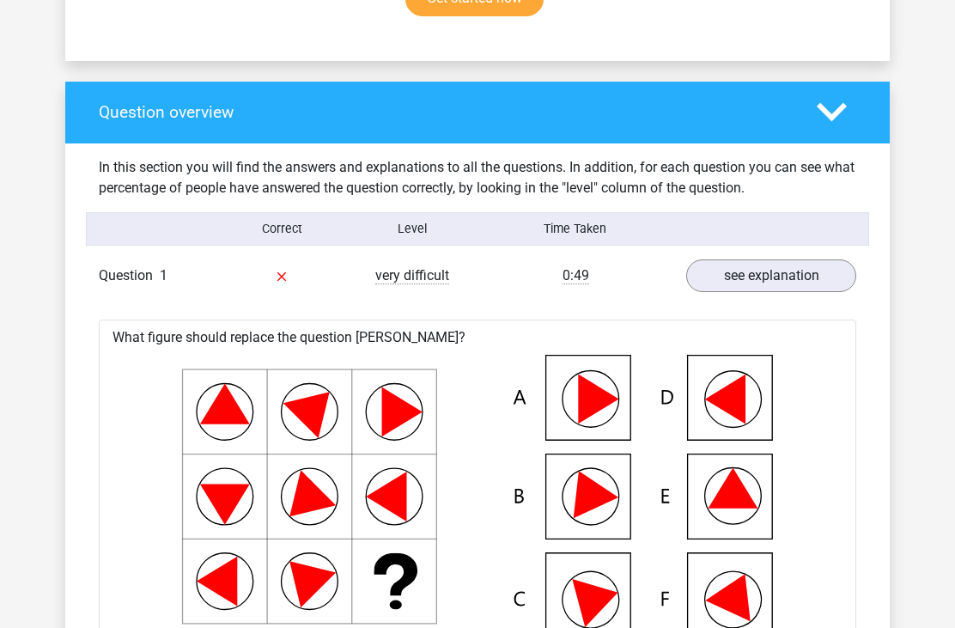
click at [829, 255] on div "Question 1 very difficult 0:49 see explanation" at bounding box center [477, 275] width 783 height 46
click at [826, 261] on link "see explanation" at bounding box center [771, 275] width 170 height 33
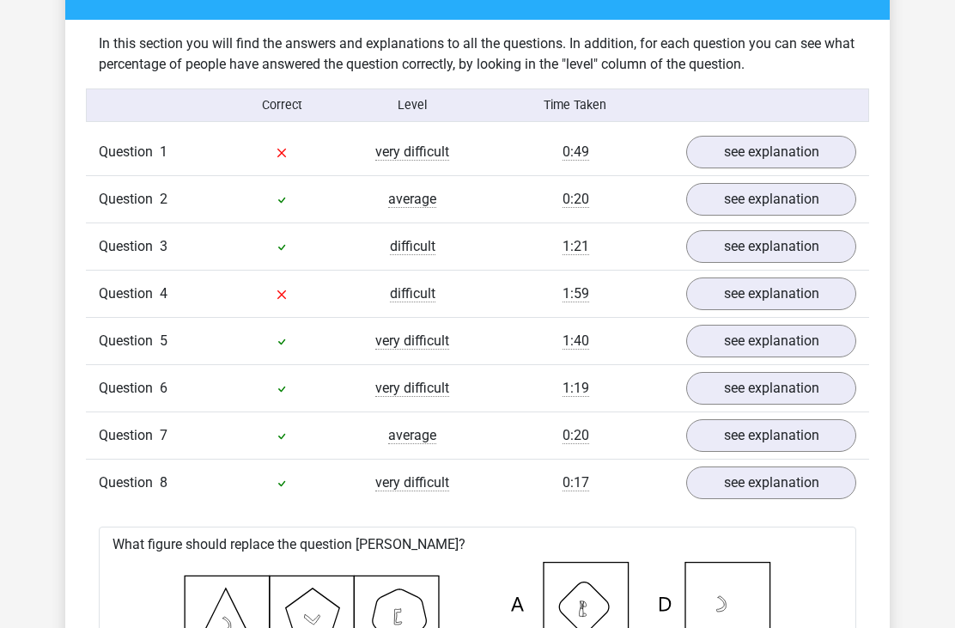
scroll to position [1375, 0]
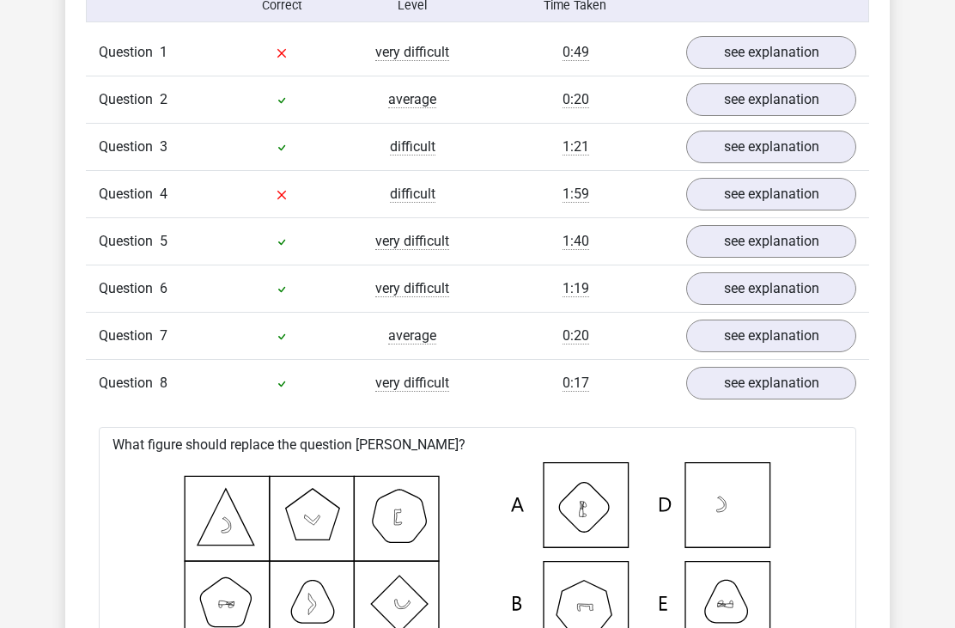
click at [830, 384] on link "see explanation" at bounding box center [771, 384] width 170 height 33
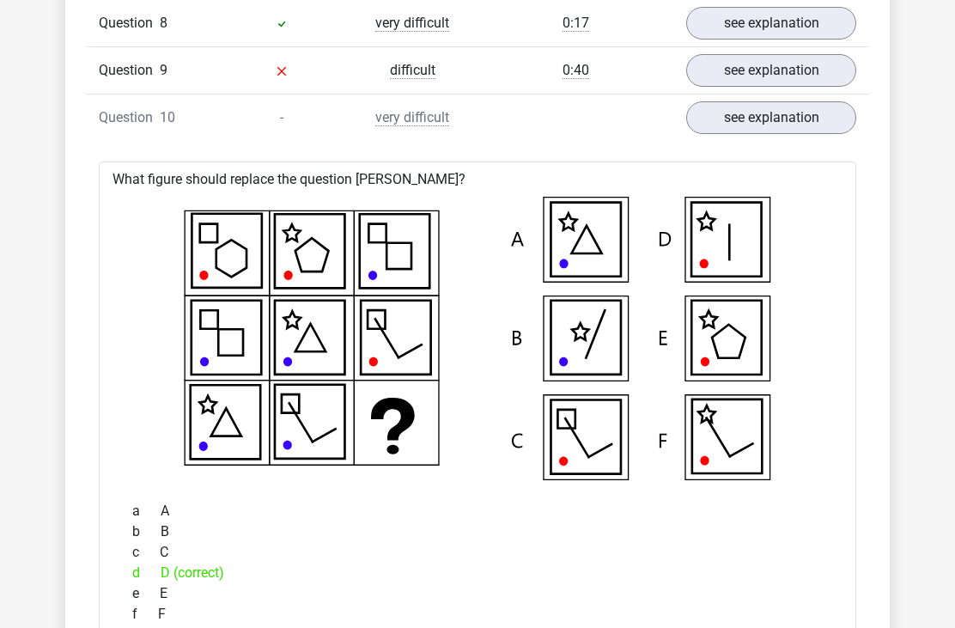
scroll to position [1746, 0]
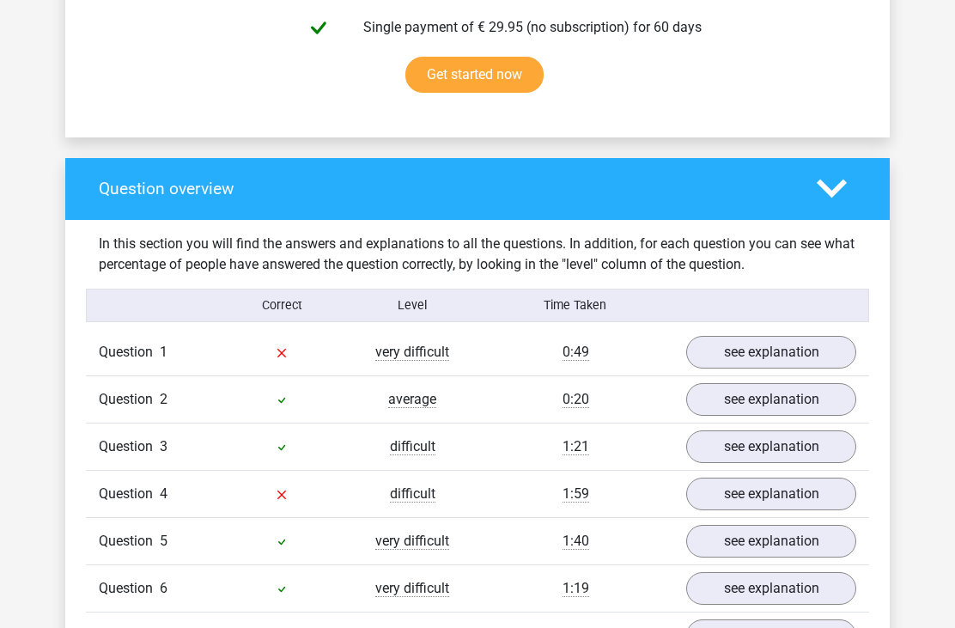
click at [814, 354] on link "see explanation" at bounding box center [771, 352] width 170 height 33
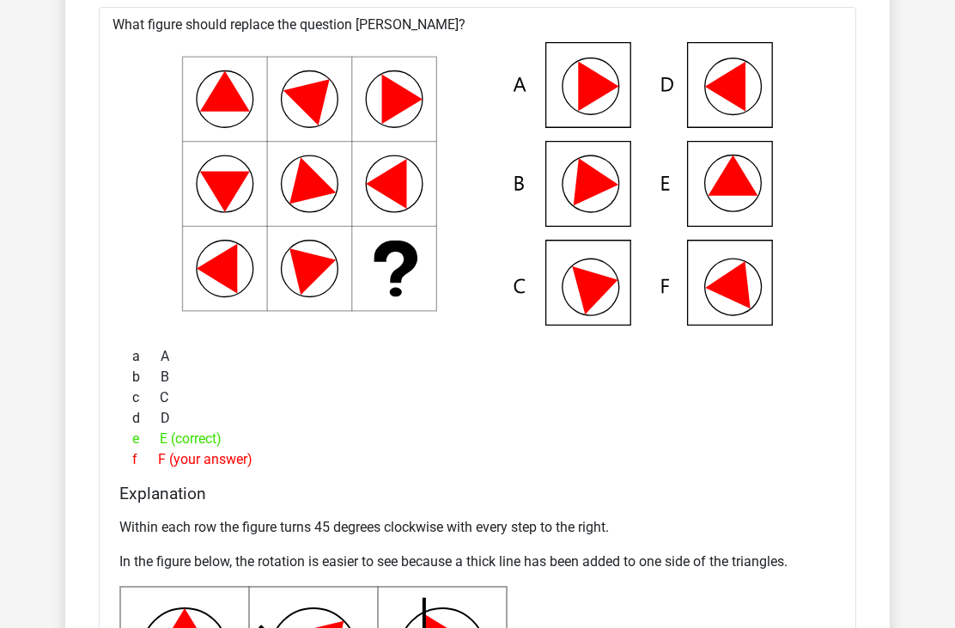
scroll to position [1472, 0]
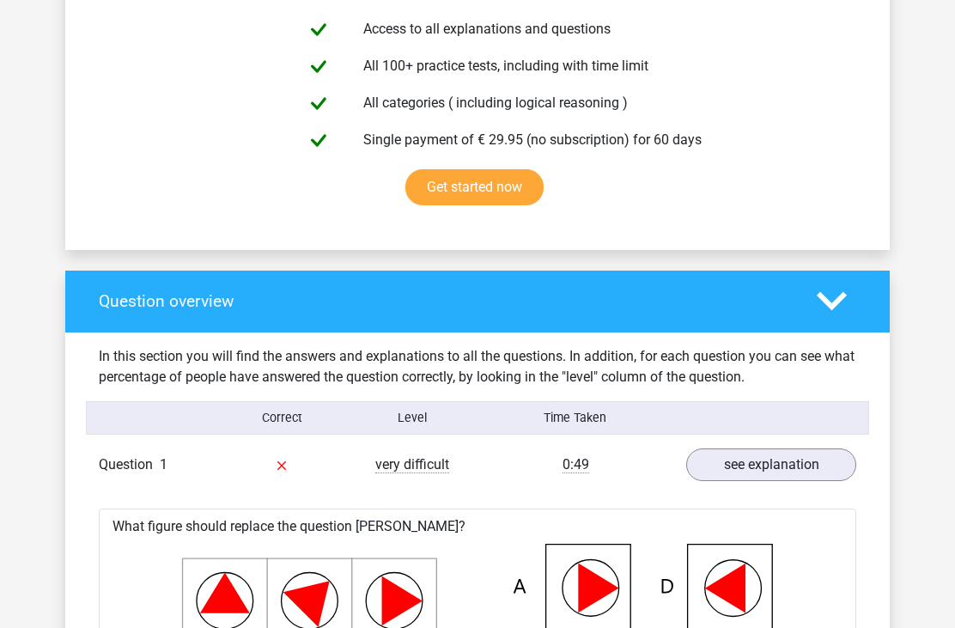
click at [811, 460] on link "see explanation" at bounding box center [771, 464] width 170 height 33
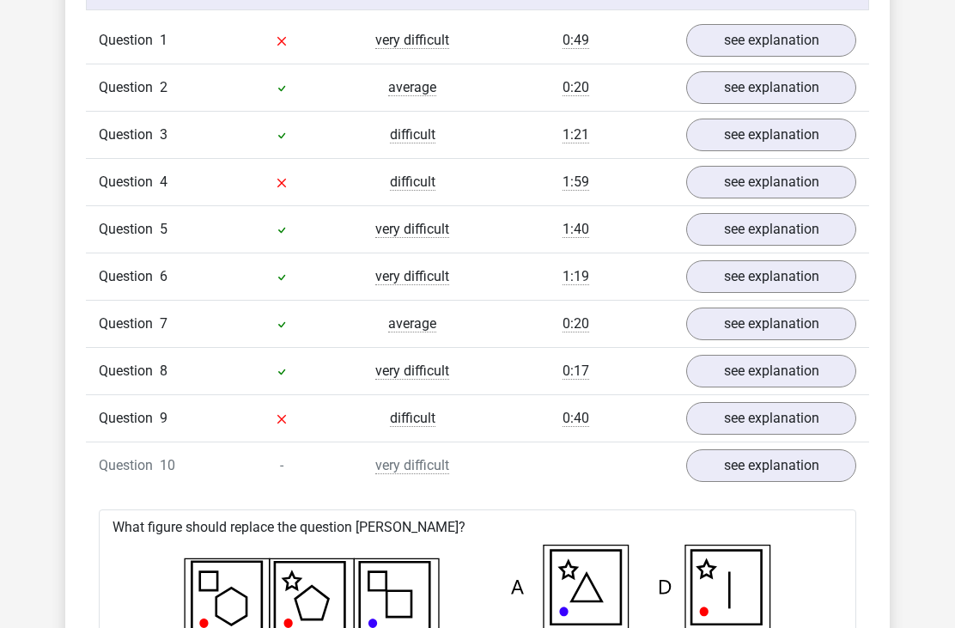
scroll to position [1379, 0]
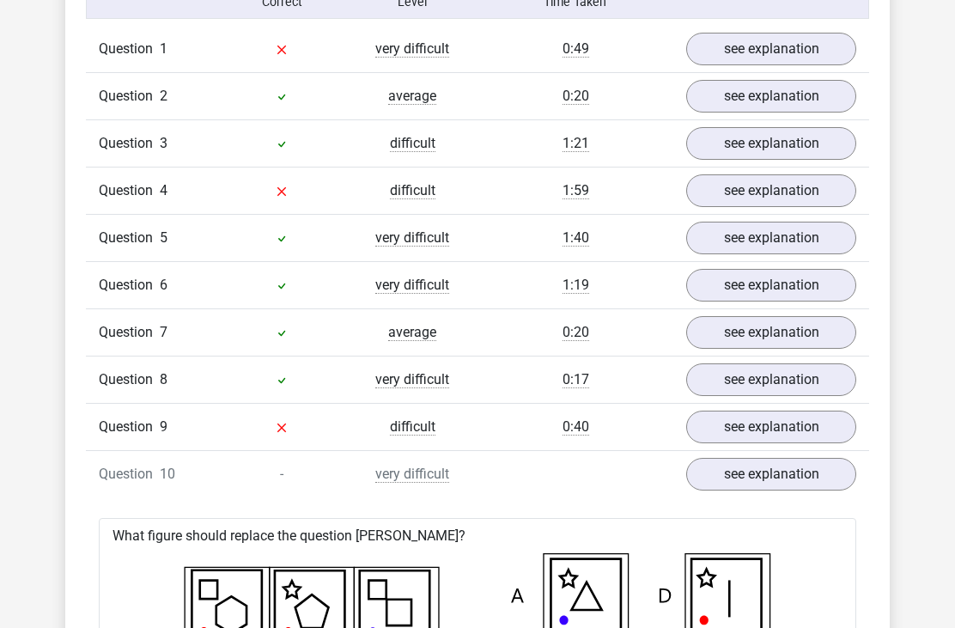
click at [842, 188] on link "see explanation" at bounding box center [771, 190] width 170 height 33
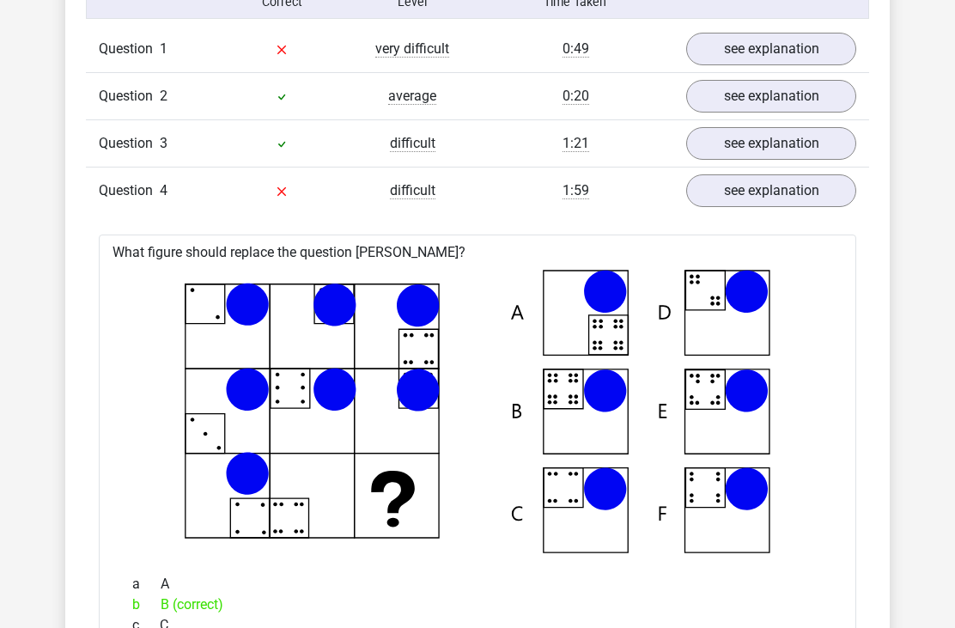
click at [829, 197] on link "see explanation" at bounding box center [771, 190] width 170 height 33
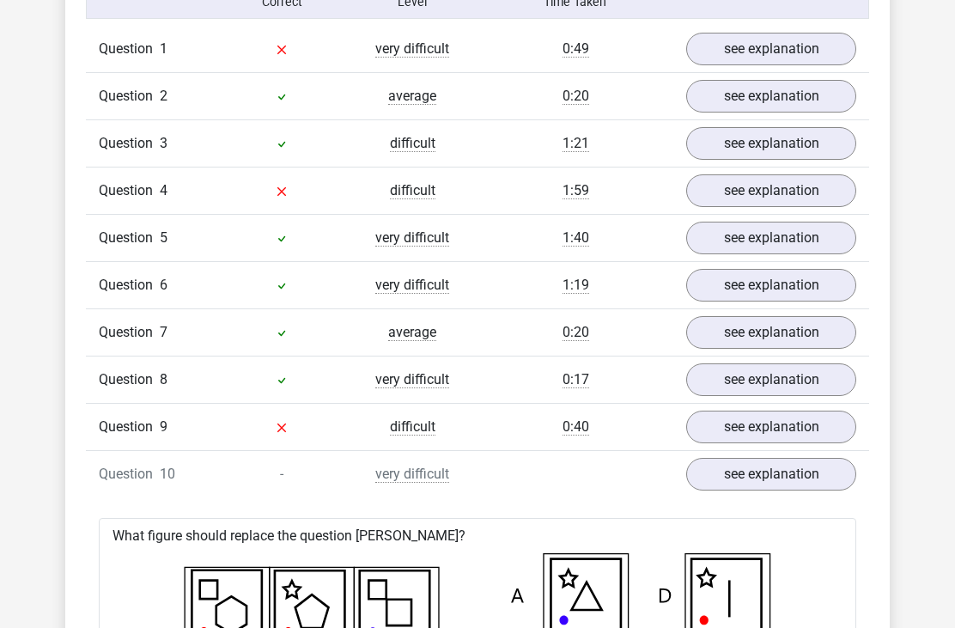
click at [790, 441] on link "see explanation" at bounding box center [771, 426] width 170 height 33
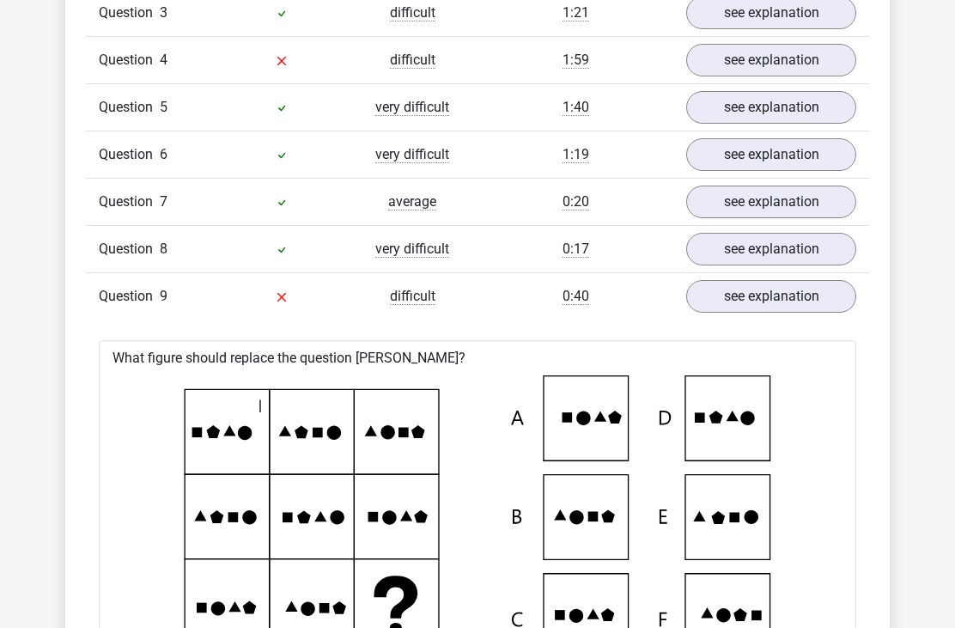
click at [833, 294] on link "see explanation" at bounding box center [771, 297] width 170 height 33
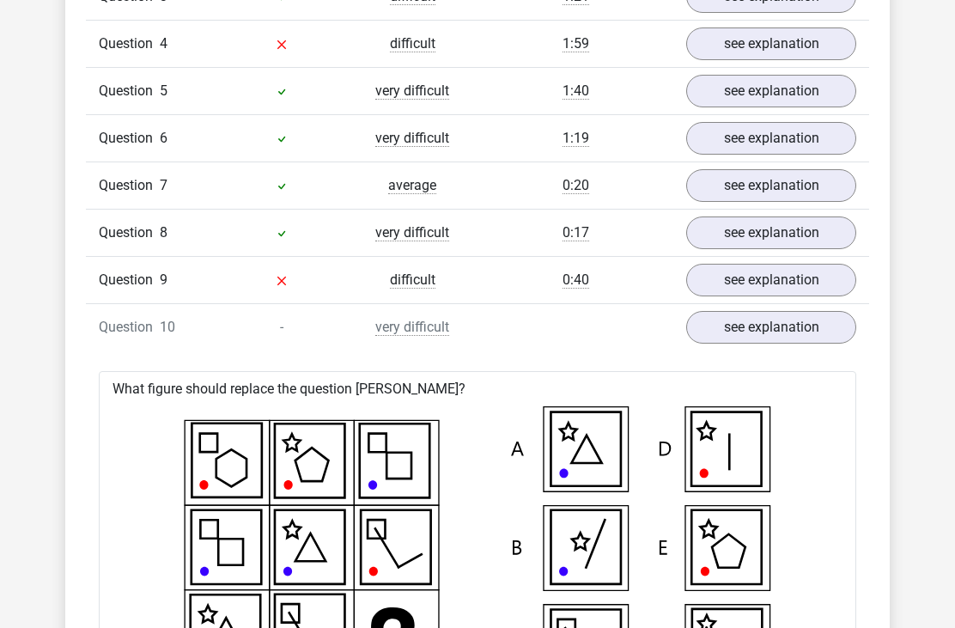
scroll to position [1526, 0]
click at [811, 330] on link "see explanation" at bounding box center [771, 327] width 170 height 33
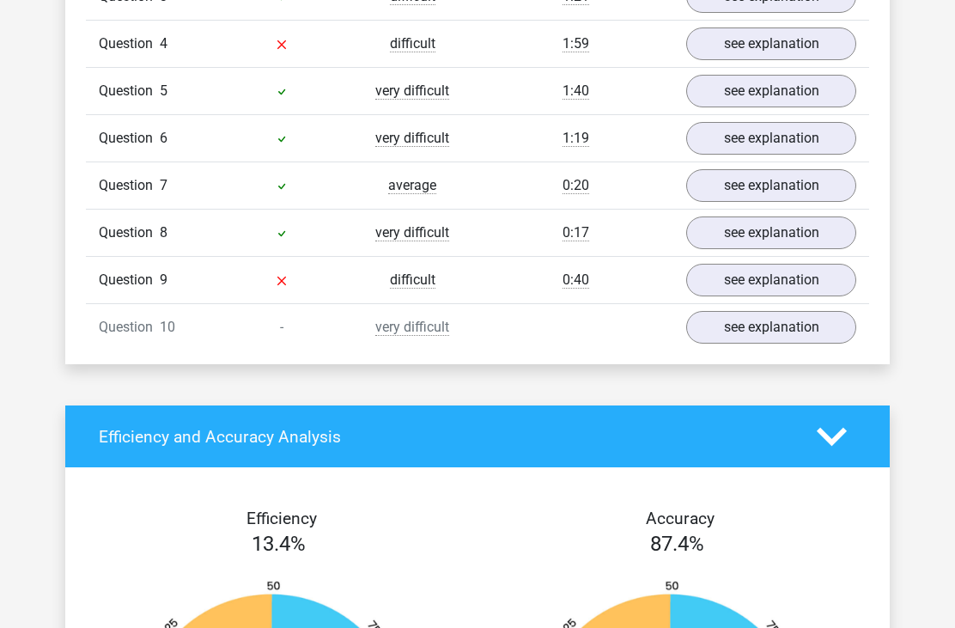
click at [821, 337] on link "see explanation" at bounding box center [771, 327] width 170 height 33
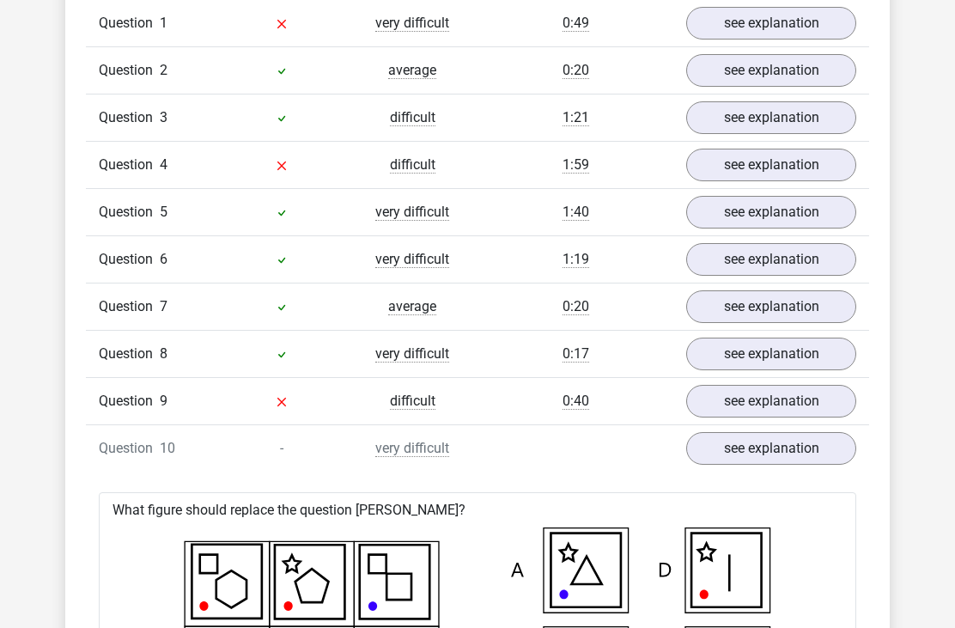
scroll to position [1377, 0]
